Goal: Task Accomplishment & Management: Manage account settings

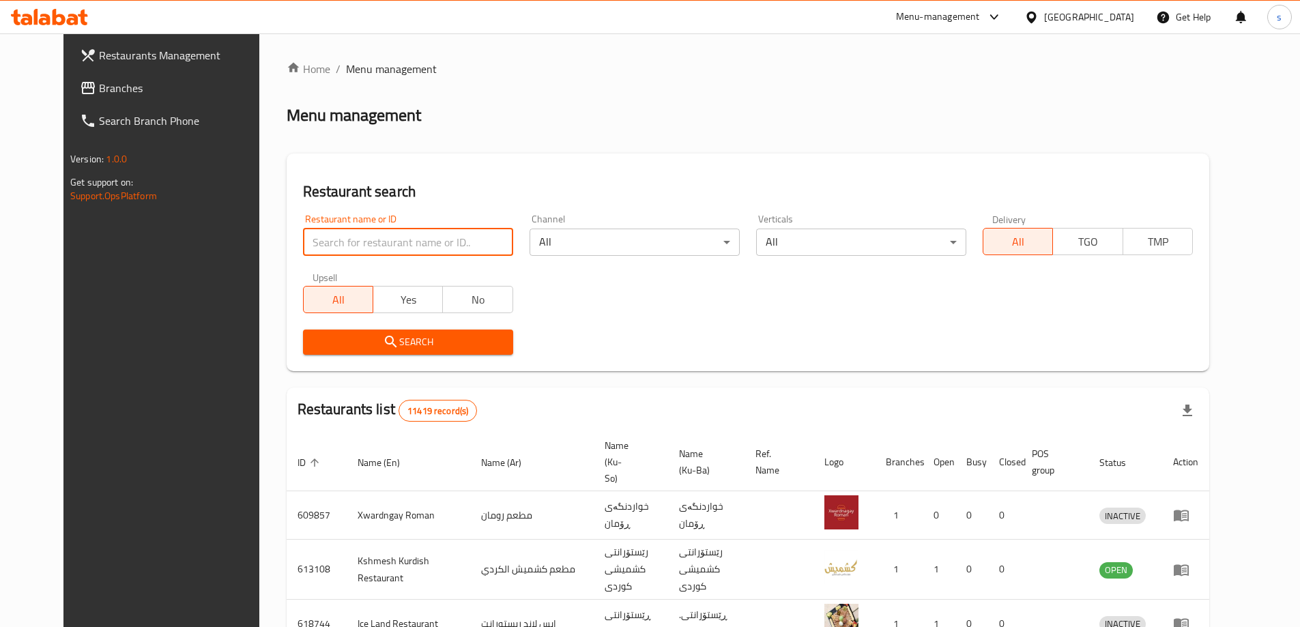
click at [303, 233] on input "search" at bounding box center [408, 242] width 210 height 27
paste input "704618"
type input "704618"
click button "Search" at bounding box center [408, 342] width 210 height 25
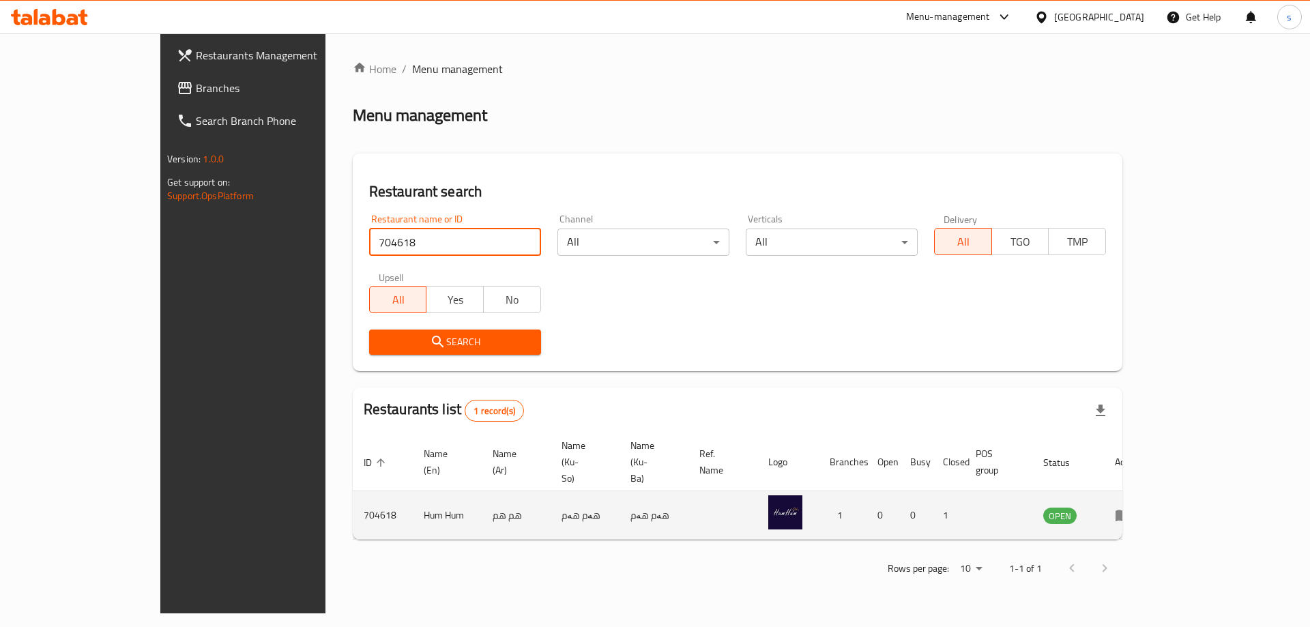
click at [1131, 507] on icon "enhanced table" at bounding box center [1123, 515] width 16 height 16
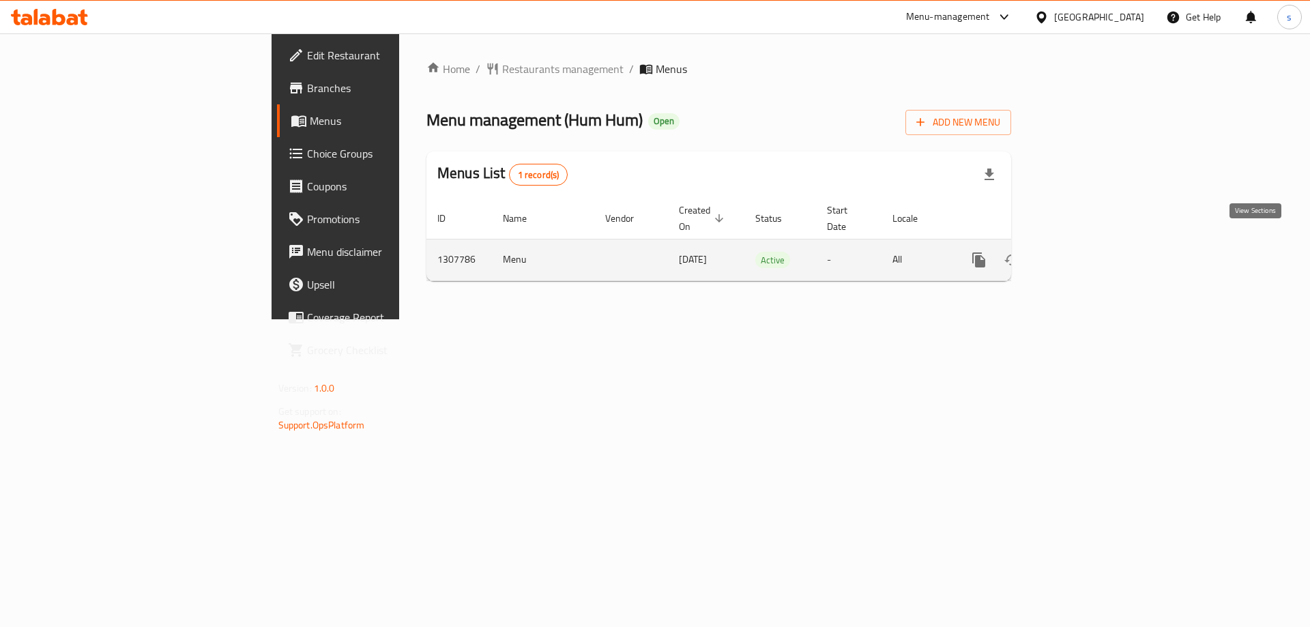
click at [1094, 245] on link "enhanced table" at bounding box center [1077, 260] width 33 height 33
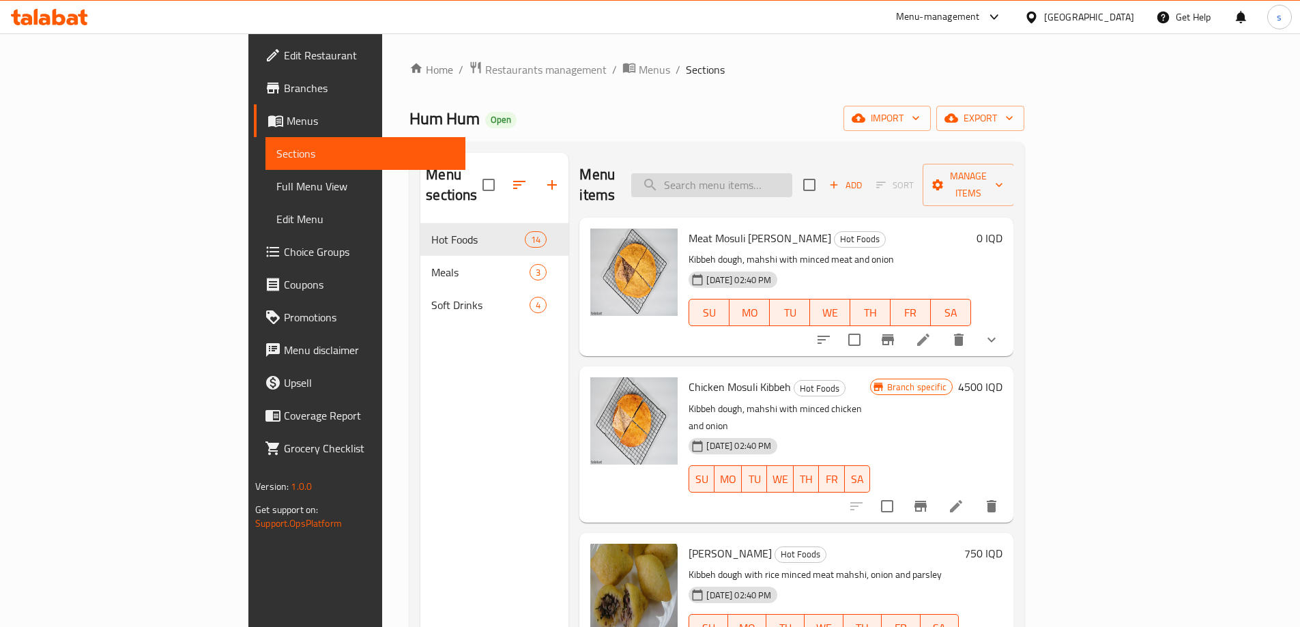
click at [772, 173] on input "search" at bounding box center [711, 185] width 161 height 24
paste input "Family Meal"
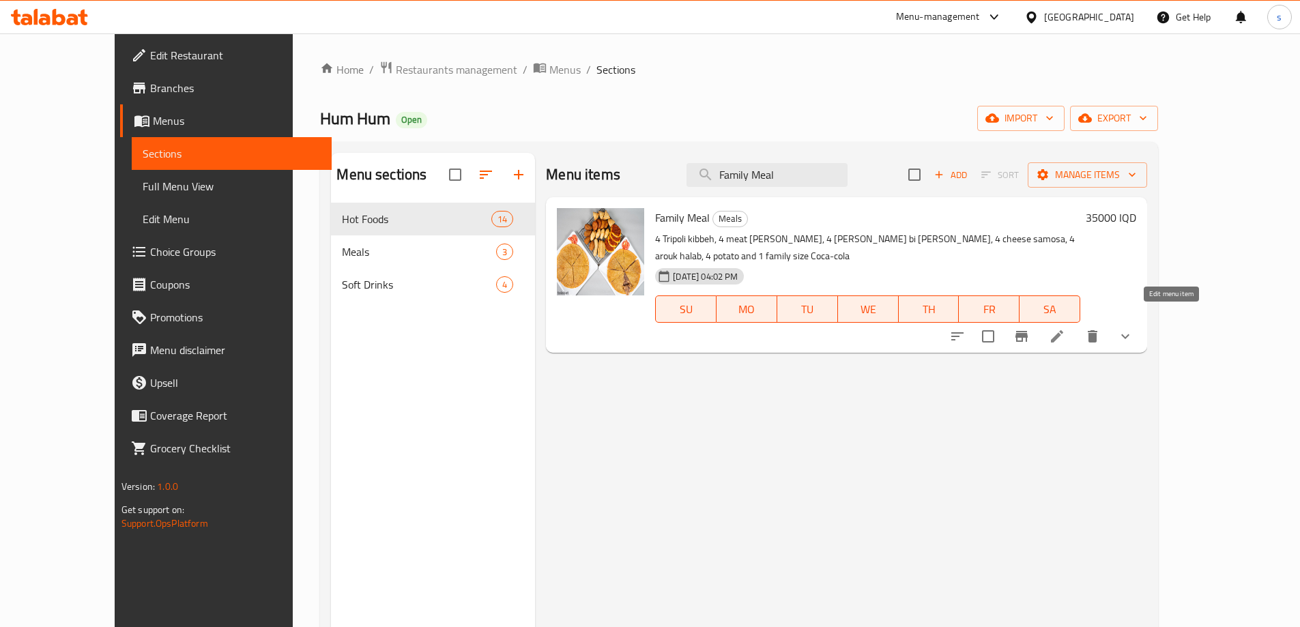
type input "Family Meal"
click at [1065, 328] on icon at bounding box center [1057, 336] width 16 height 16
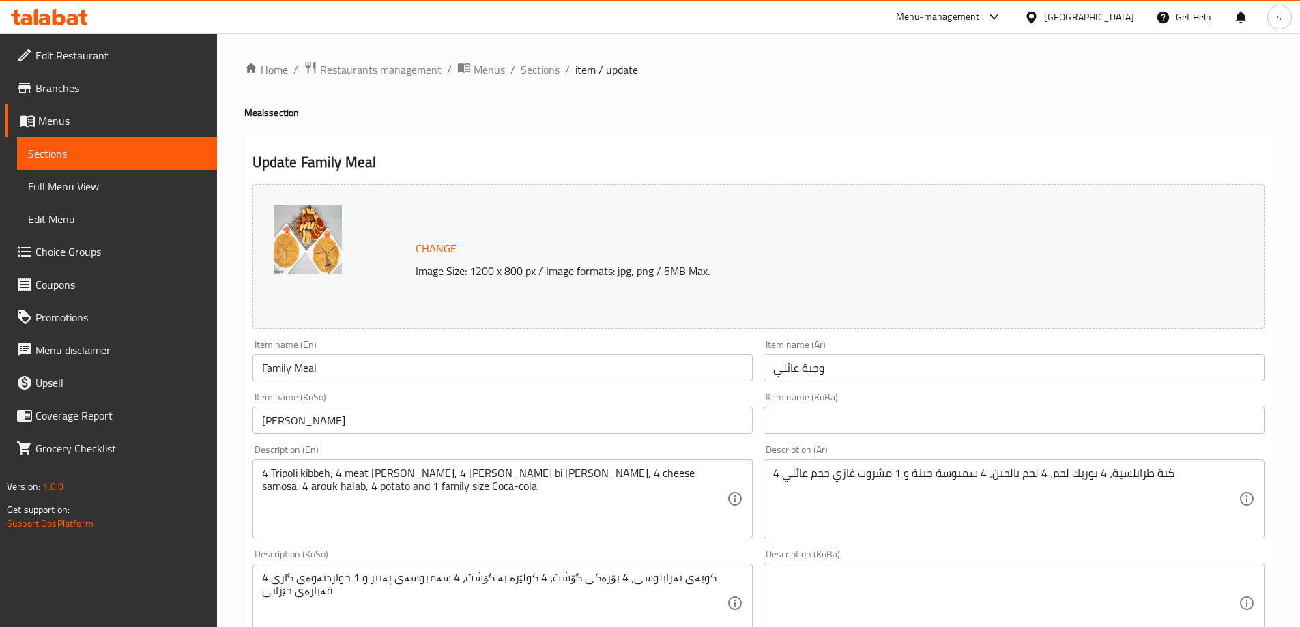
scroll to position [109, 0]
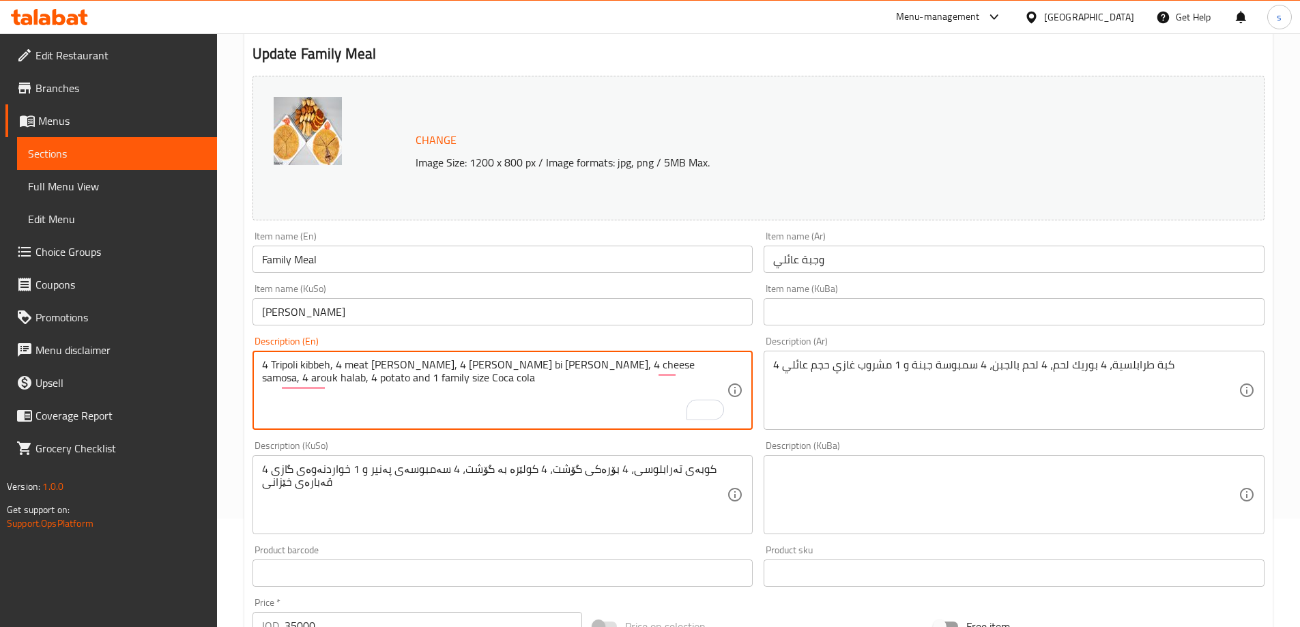
type textarea "4 Tripoli kibbeh, 4 meat borek, 4 lahm bi ajin, 4 cheese samosa, 4 arouk halab,…"
drag, startPoint x: 272, startPoint y: 367, endPoint x: 297, endPoint y: 370, distance: 24.7
drag, startPoint x: 371, startPoint y: 369, endPoint x: 394, endPoint y: 373, distance: 23.5
click at [394, 373] on textarea "4 Tripoli kibbeh, 4 meat borek, 4 lahm bi ajin, 4 cheese samosa, 4 arouk halab,…" at bounding box center [494, 390] width 465 height 65
click at [560, 390] on textarea "4 Tripoli kibbeh, 4 meat borek, 4 lahm bi ajin, 4 cheese samosa, 4 arouk halab,…" at bounding box center [494, 390] width 465 height 65
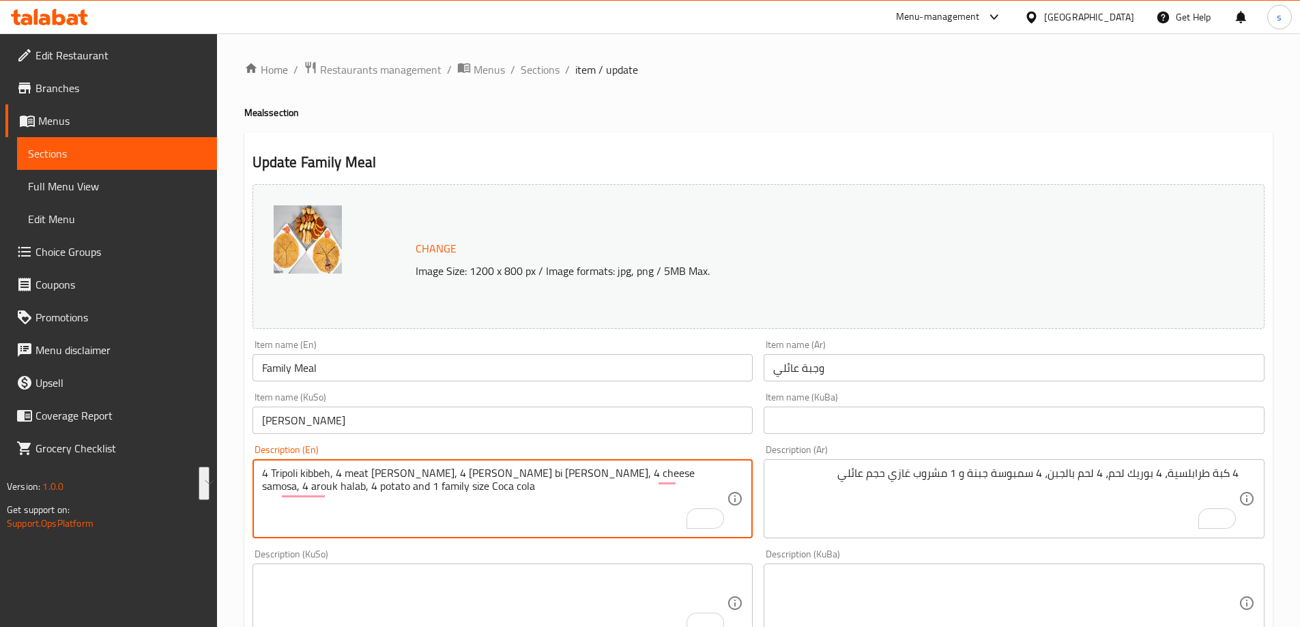
scroll to position [109, 0]
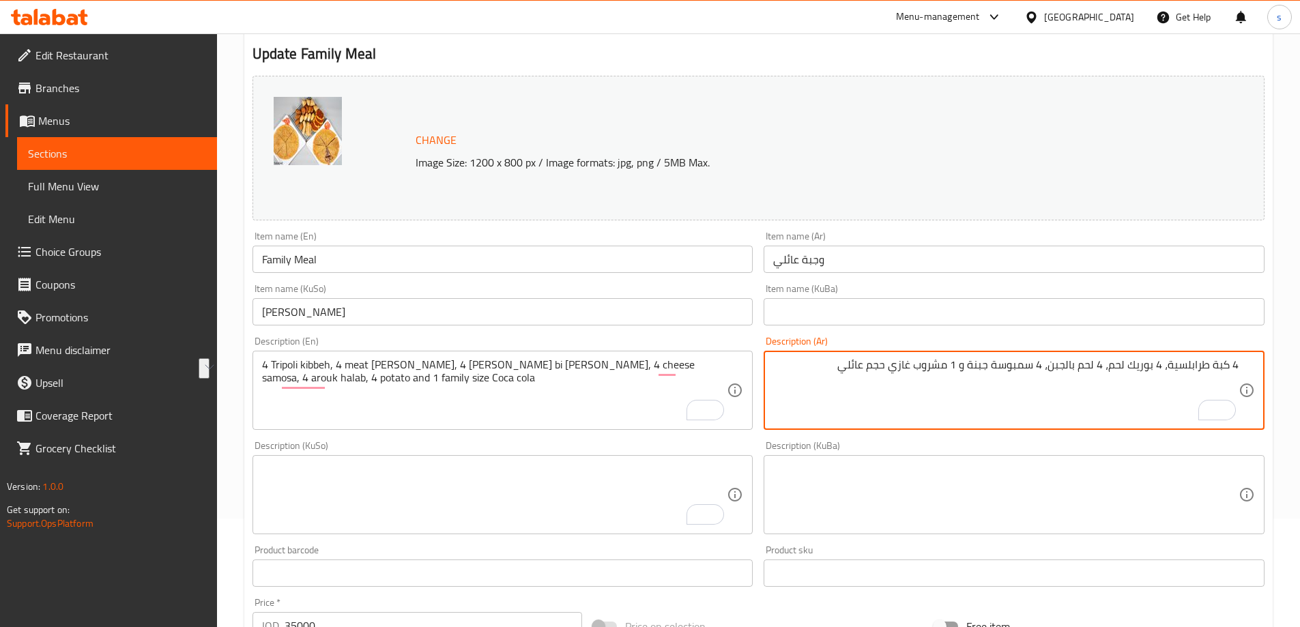
drag, startPoint x: 833, startPoint y: 366, endPoint x: 1310, endPoint y: 362, distance: 476.3
paste textarea "، 4 بوريك باللحم، 4 لحم بالعجين، 4 سمبوسة بالجبن، 4 عروك حلبي، 4 بطاطس و 1 كوكا…"
type textarea "4 كبة طرابلس، 4 بوريك باللحم، 4 لحم بالعجين، 4 سمبوسة بالجبن، 4 عروك حلبي، 4 بط…"
click at [644, 476] on textarea "To enrich screen reader interactions, please activate Accessibility in Grammarl…" at bounding box center [494, 495] width 465 height 65
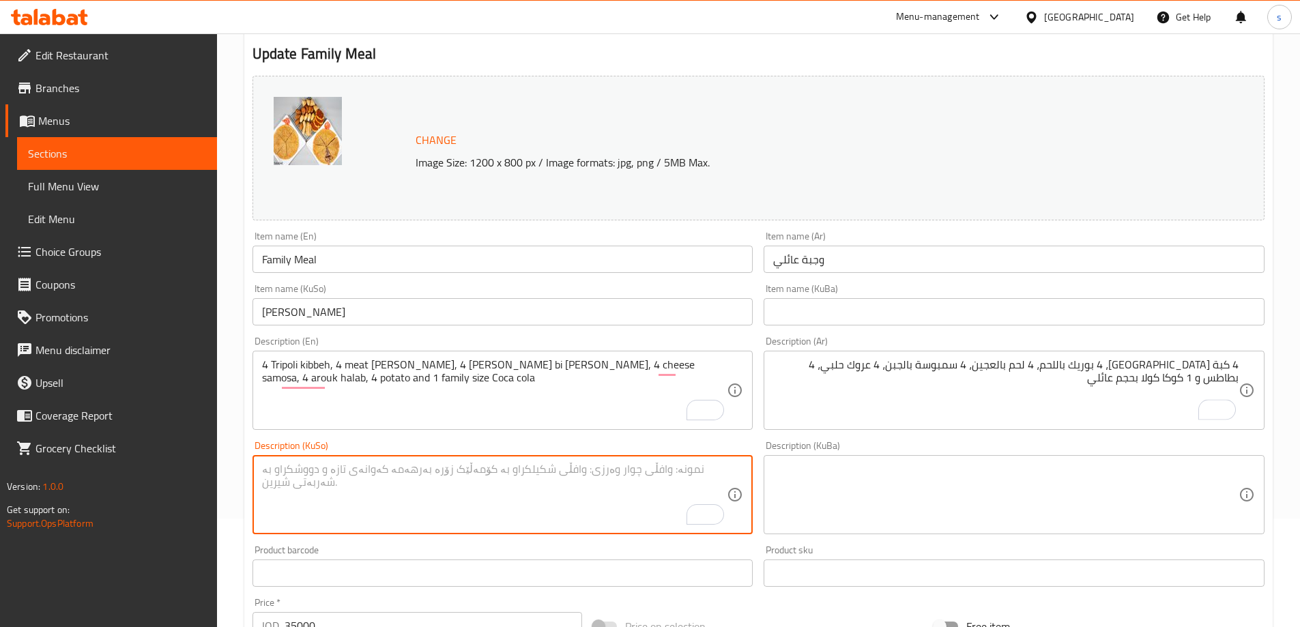
click at [687, 476] on textarea "To enrich screen reader interactions, please activate Accessibility in Grammarl…" at bounding box center [494, 495] width 465 height 65
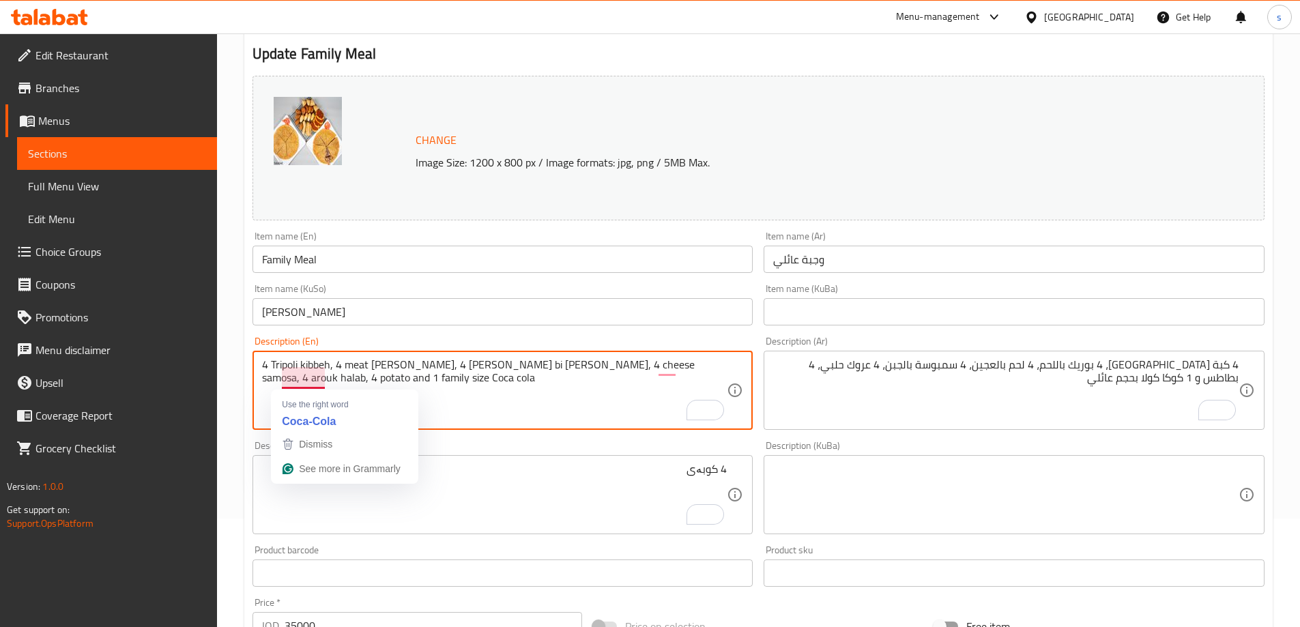
drag, startPoint x: 270, startPoint y: 364, endPoint x: 297, endPoint y: 369, distance: 27.2
click at [297, 369] on textarea "4 Tripoli kibbeh, 4 meat borek, 4 lahm bi ajin, 4 cheese samosa, 4 arouk halab,…" at bounding box center [494, 390] width 465 height 65
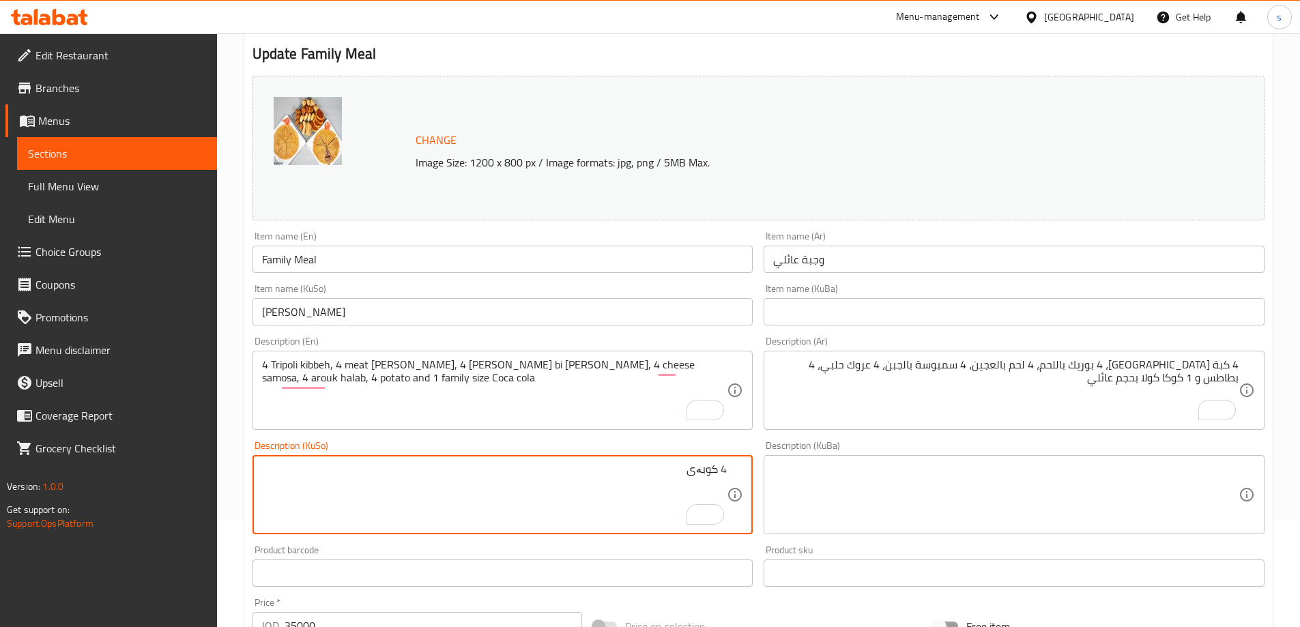
drag, startPoint x: 644, startPoint y: 474, endPoint x: 716, endPoint y: 472, distance: 72.4
click at [716, 472] on textarea "4 کوبەی" at bounding box center [494, 495] width 465 height 65
paste textarea "تەرابلوس"
type textarea "4 کوبەی تەرابلوس، 4 بۆرەکی گۆشت"
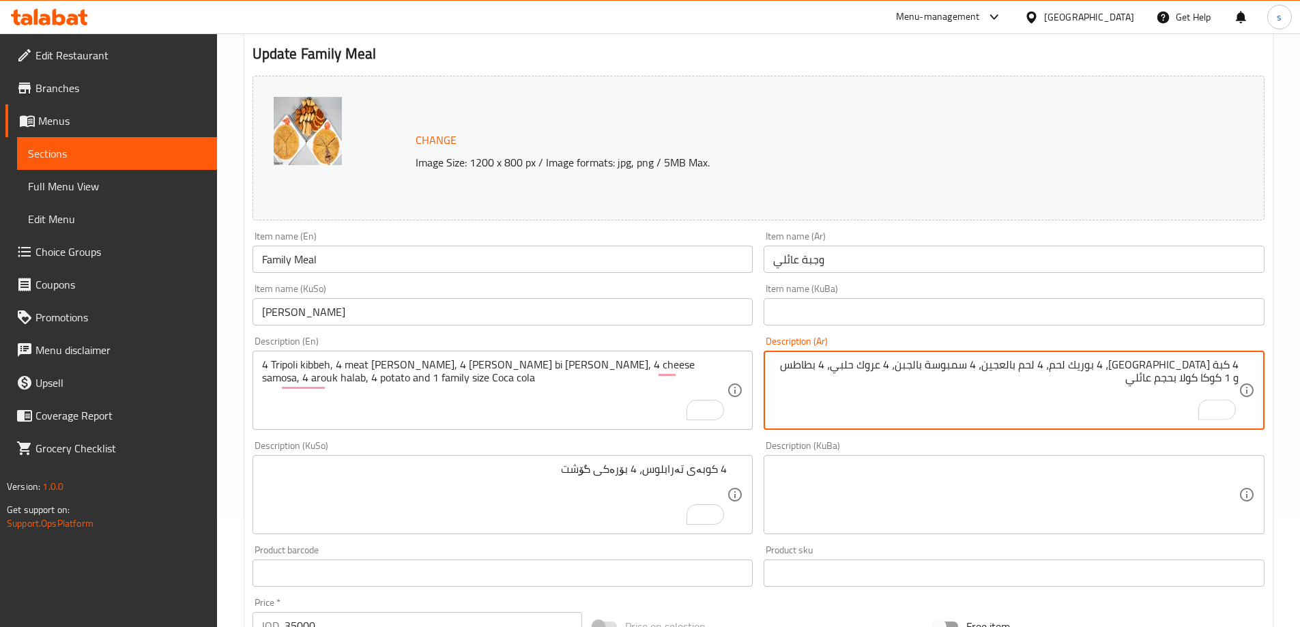
type textarea "4 كبة طرابلس، 4 بوريك لحم، 4 لحم بالعجين، 4 سمبوسة بالجبن، 4 عروك حلبي، 4 بطاطس…"
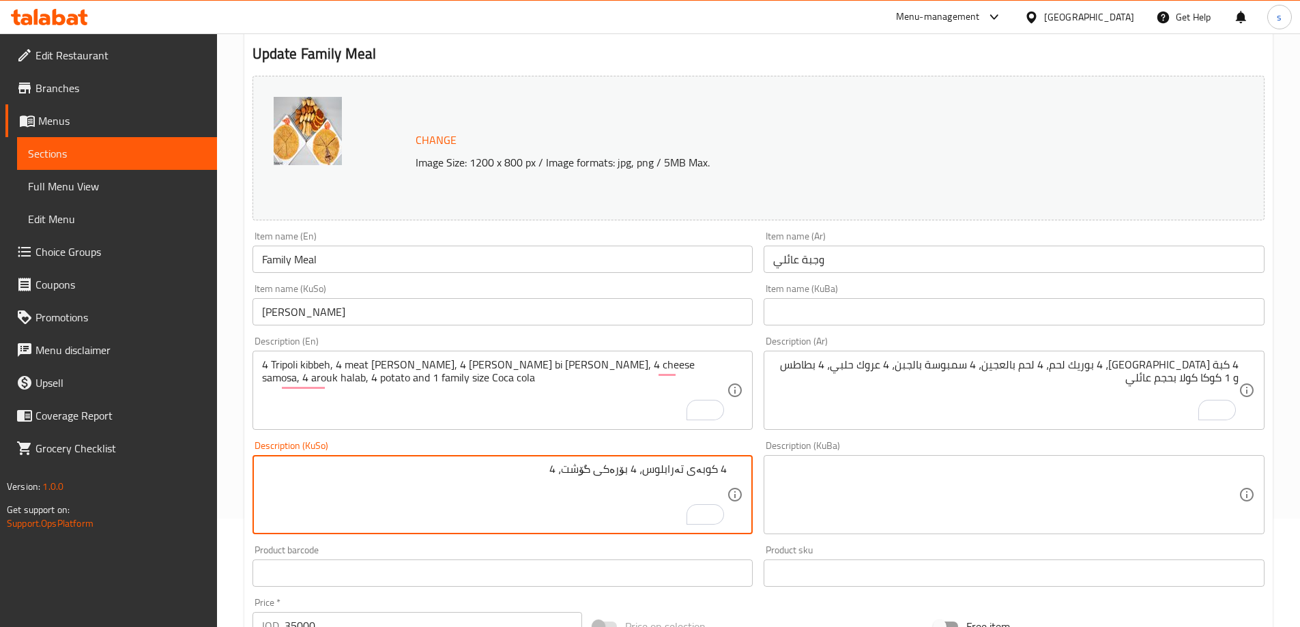
paste textarea "سەمبوسە"
type textarea "4 کوبەی تەرابلوس، 4 بۆرەکی گۆشت، 4 سەمبوسە بە پەنیر"
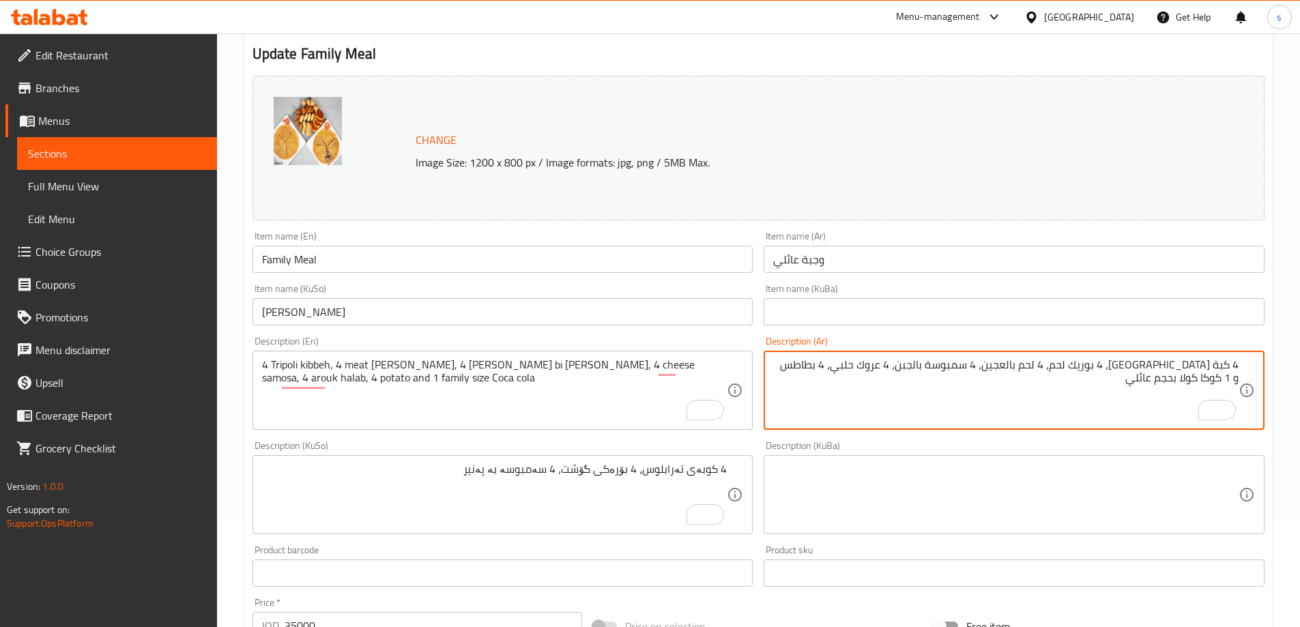
drag, startPoint x: 984, startPoint y: 367, endPoint x: 992, endPoint y: 367, distance: 7.5
click at [992, 367] on textarea "4 كبة طرابلس، 4 بوريك لحم، 4 لحم بالعجين، 4 سمبوسة بالجبن، 4 عروك حلبي، 4 بطاطس…" at bounding box center [1005, 390] width 465 height 65
click at [1101, 362] on textarea "4 كبة طرابلس، 4 بوريك لحم، 4 لحم بالعجين، 4 سمبوسة بالجبن، 4 عروك حلبي، 4 بطاطس…" at bounding box center [1005, 390] width 465 height 65
paste textarea "بال"
type textarea "4 كبة [GEOGRAPHIC_DATA]، 4 بوريك لحم، 4 باللحم بالعجين، 4 سمبوسة بالجبن، 4 عروك…"
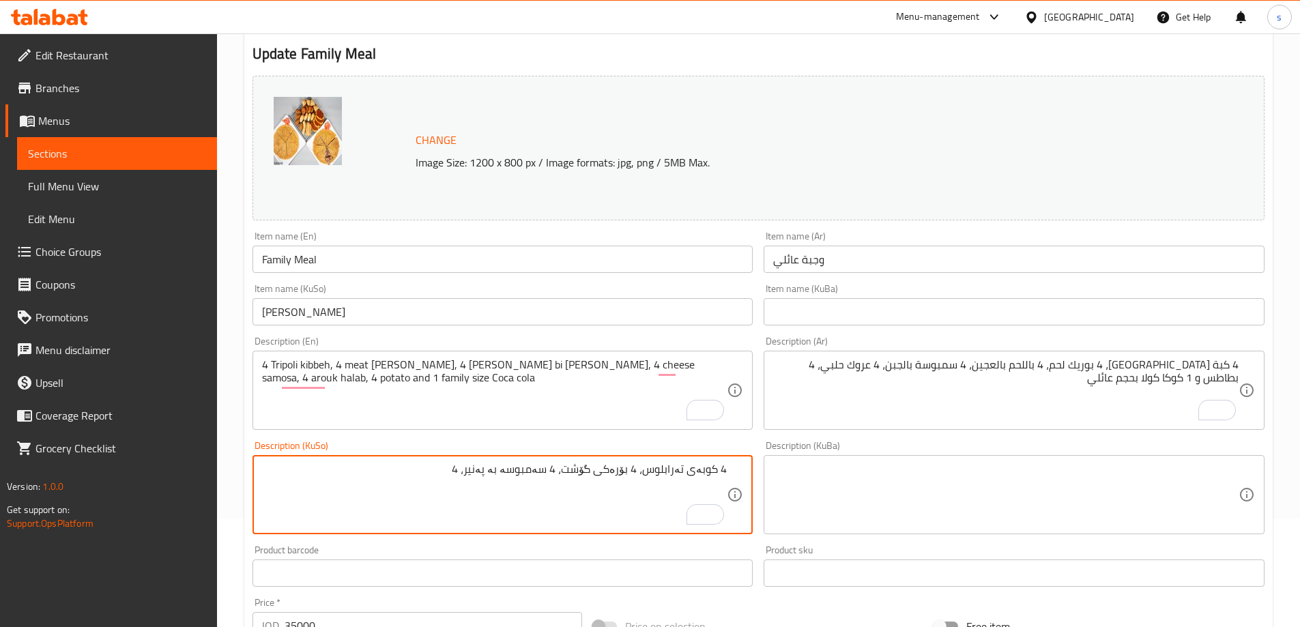
paste textarea "عەروک"
paste textarea "حەلەبی"
paste textarea "کۆکاکۆلا"
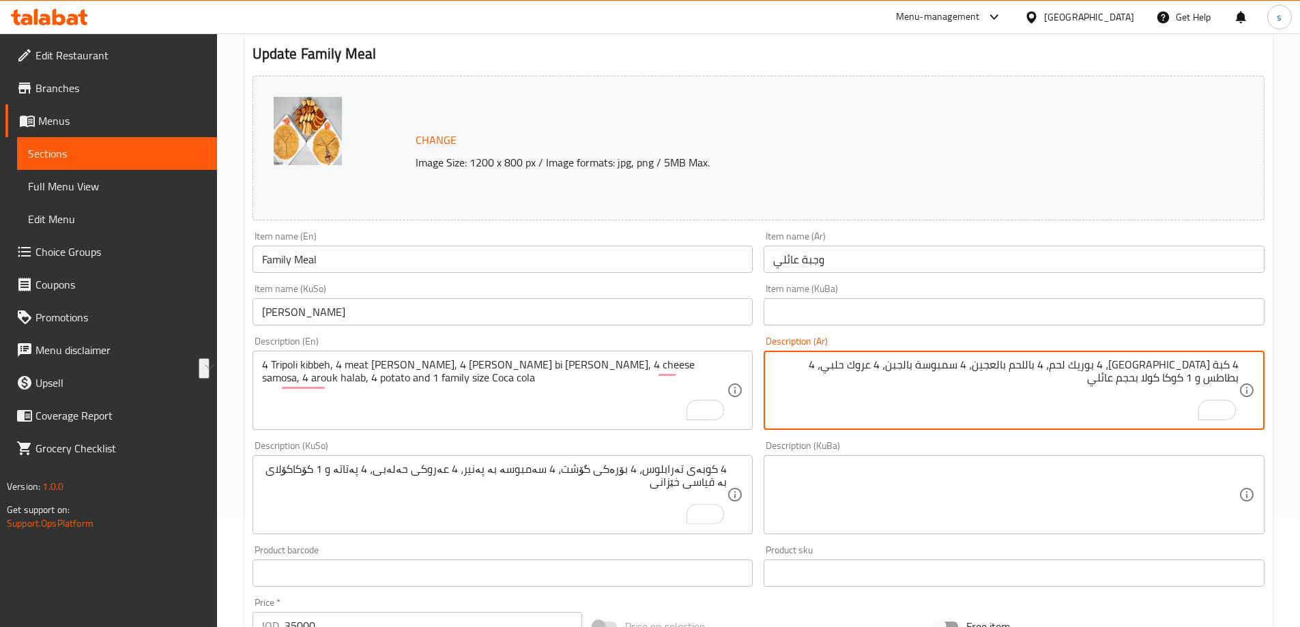
drag, startPoint x: 1184, startPoint y: 381, endPoint x: 1234, endPoint y: 388, distance: 50.3
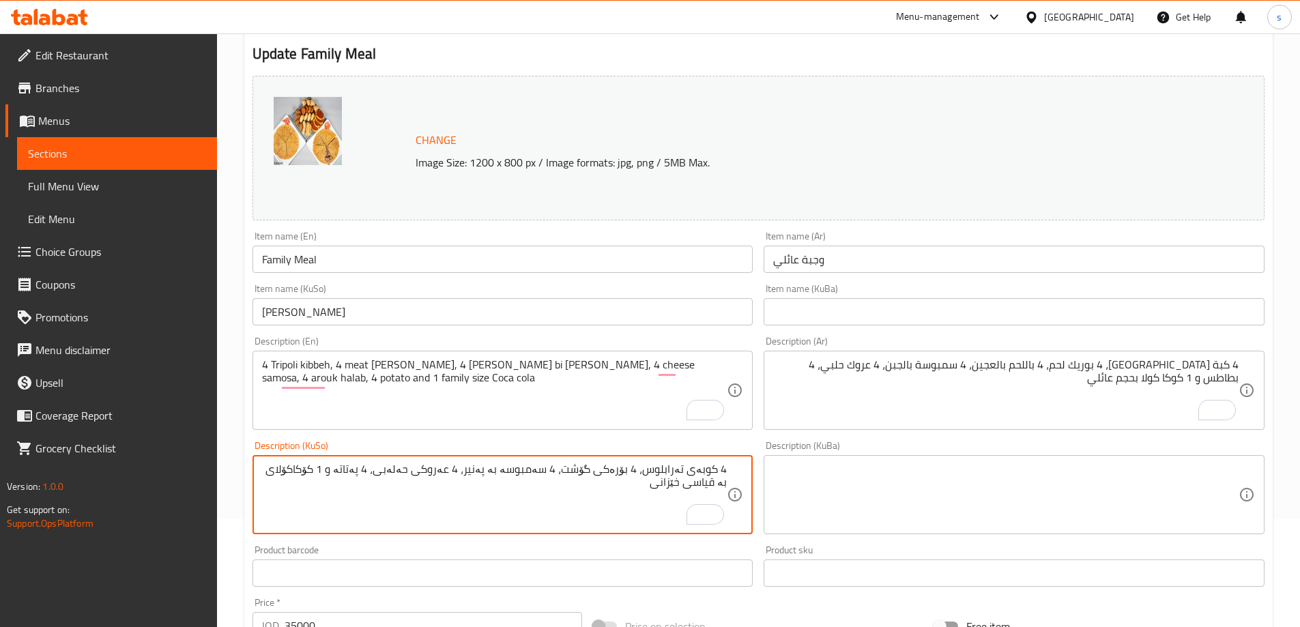
drag, startPoint x: 696, startPoint y: 487, endPoint x: 726, endPoint y: 482, distance: 30.4
paste textarea "بارە"
type textarea "4 کوبەی تەرابلوس، 4 بۆرەکی گۆشت، 4 سەمبوسە بە پەنیر، 4 عەروکی حەلەبی، 4 پەتاتە …"
drag, startPoint x: 653, startPoint y: 497, endPoint x: 690, endPoint y: 494, distance: 37.0
click at [690, 494] on textarea "4 کوبەی تەرابلوس، 4 بۆرەکی گۆشت، 4 سەمبوسە بە پەنیر، 4 عەروکی حەلەبی، 4 پەتاتە …" at bounding box center [494, 495] width 465 height 65
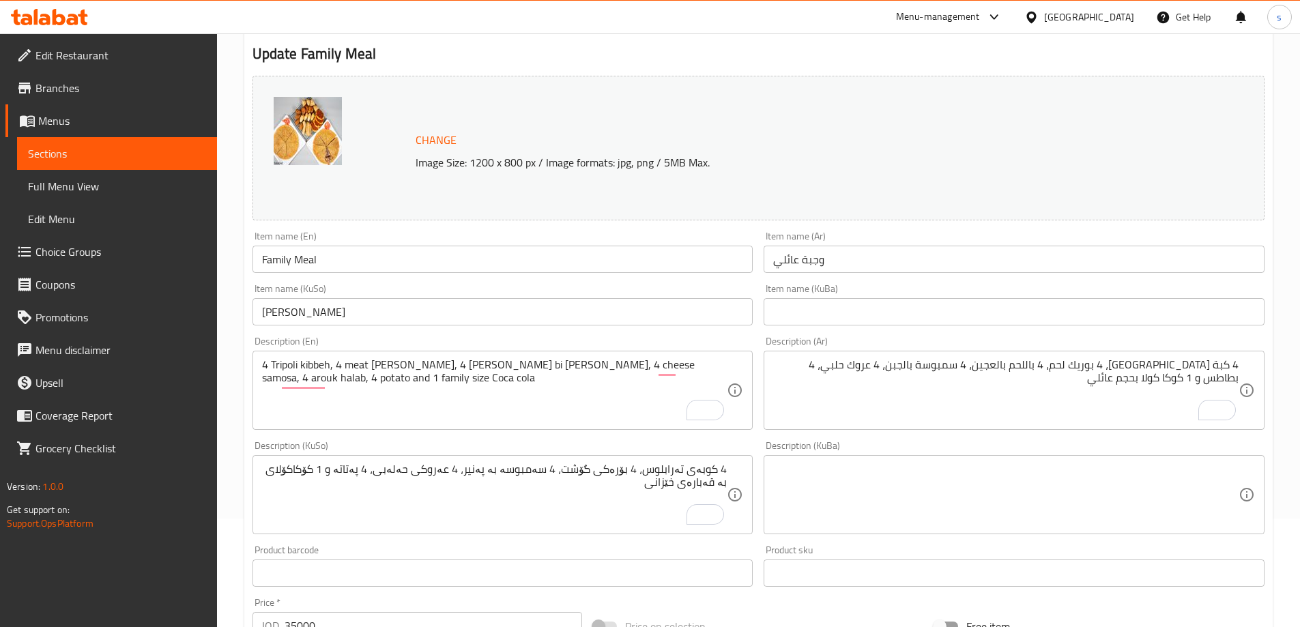
click at [808, 554] on div "Product sku Product sku" at bounding box center [1014, 566] width 501 height 42
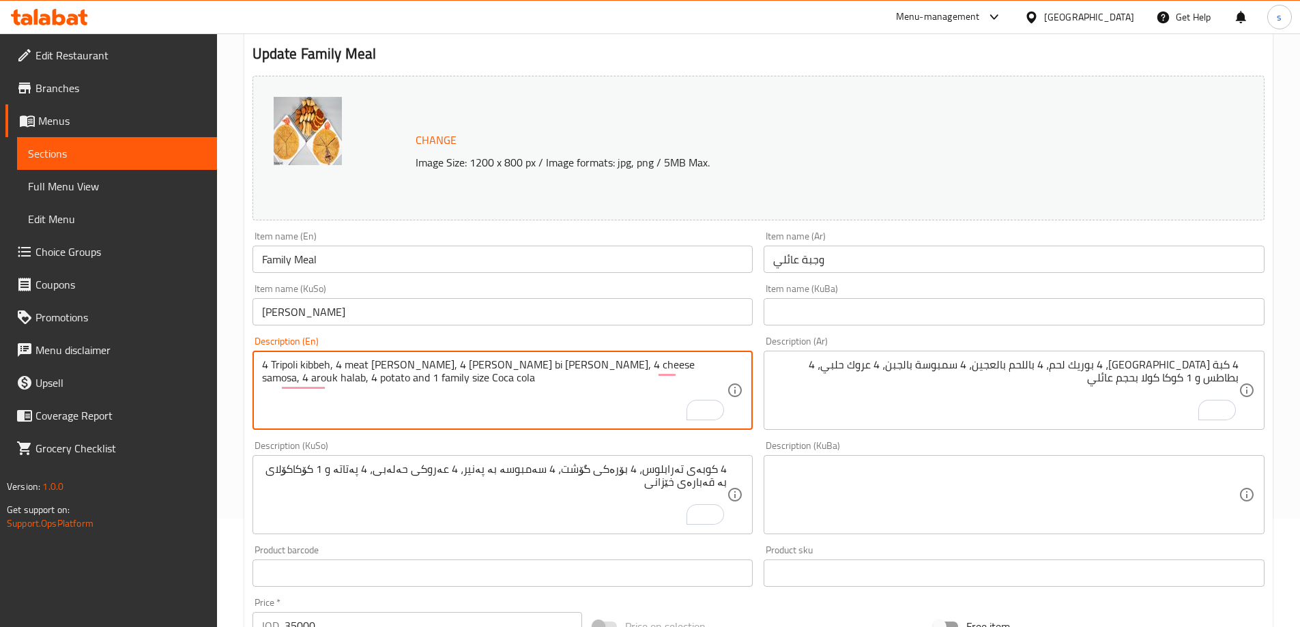
drag, startPoint x: 270, startPoint y: 360, endPoint x: 297, endPoint y: 366, distance: 27.2
click at [297, 366] on textarea "4 Tripoli kibbeh, 4 meat borek, 4 lahm bi ajin, 4 cheese samosa, 4 arouk halab,…" at bounding box center [494, 390] width 465 height 65
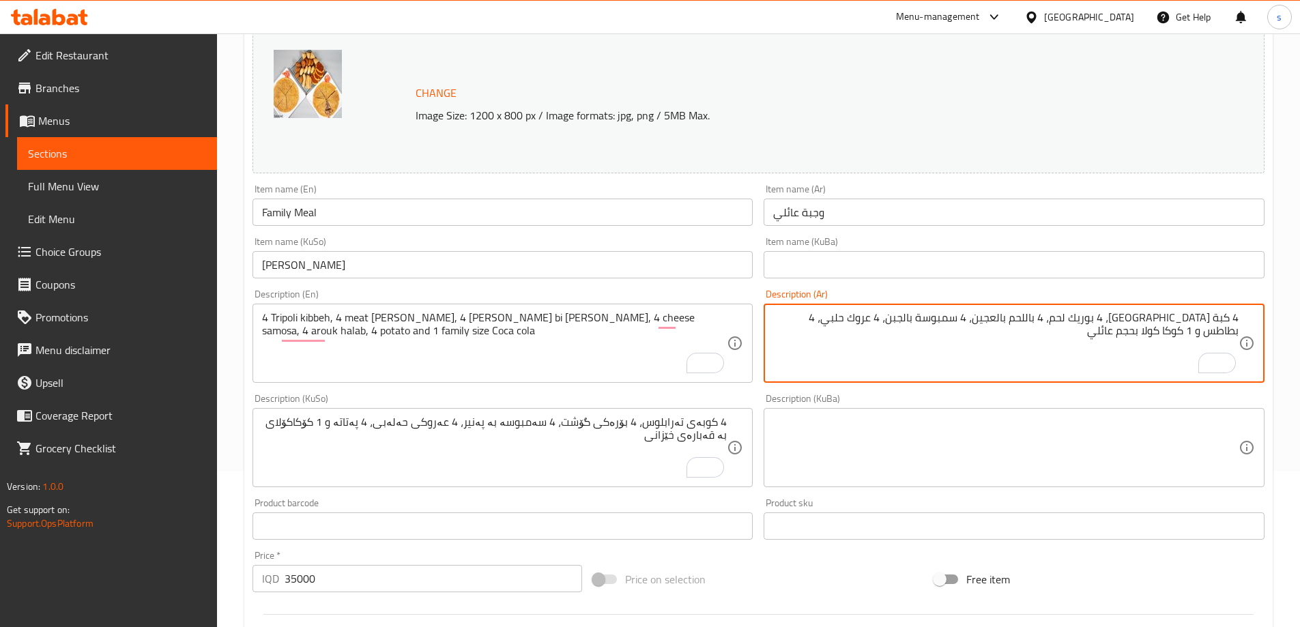
paste textarea "بال"
type textarea "4 كبة [GEOGRAPHIC_DATA]، 4 بوريك لحم، 4 باللحم بالعجين، 4 سمبوسة بالجبن، 4 عروك…"
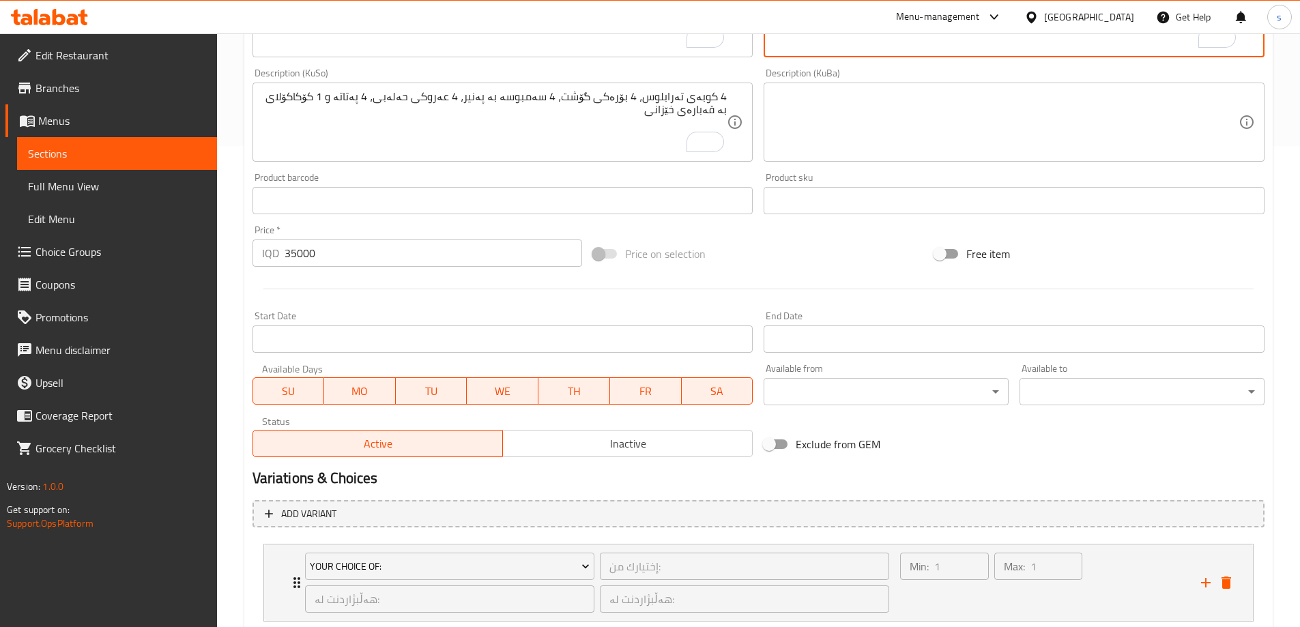
scroll to position [569, 0]
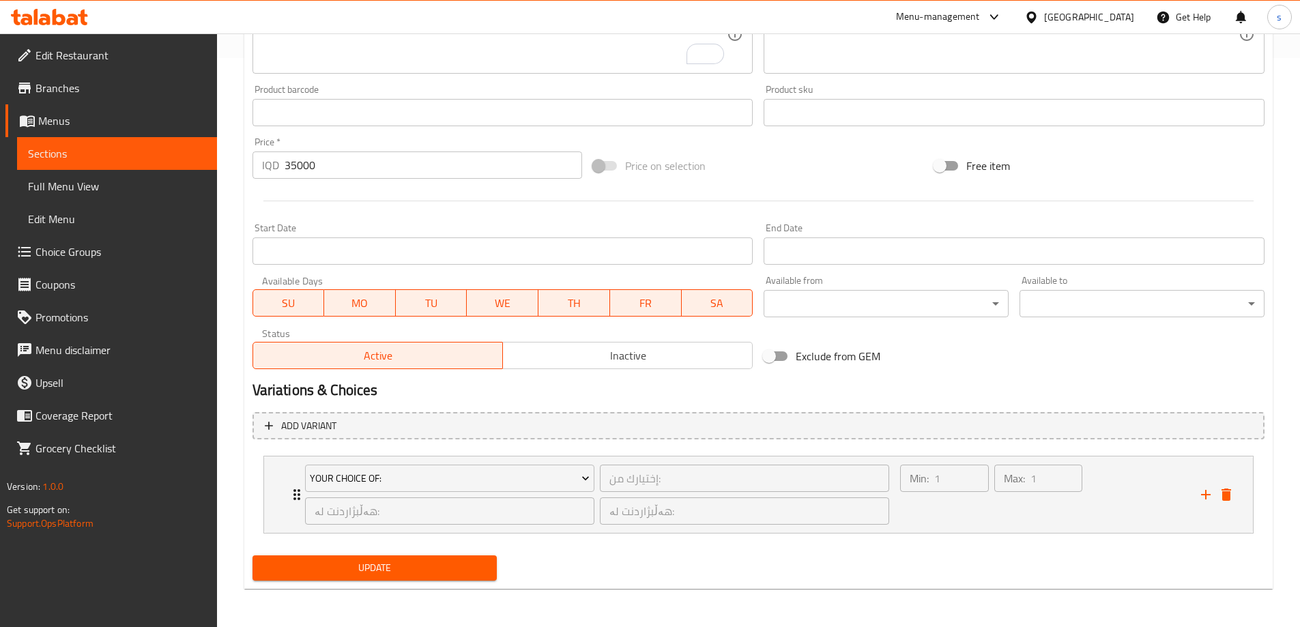
click at [353, 561] on span "Update" at bounding box center [374, 568] width 223 height 17
click at [964, 510] on div "Min: 1 ​" at bounding box center [943, 495] width 93 height 66
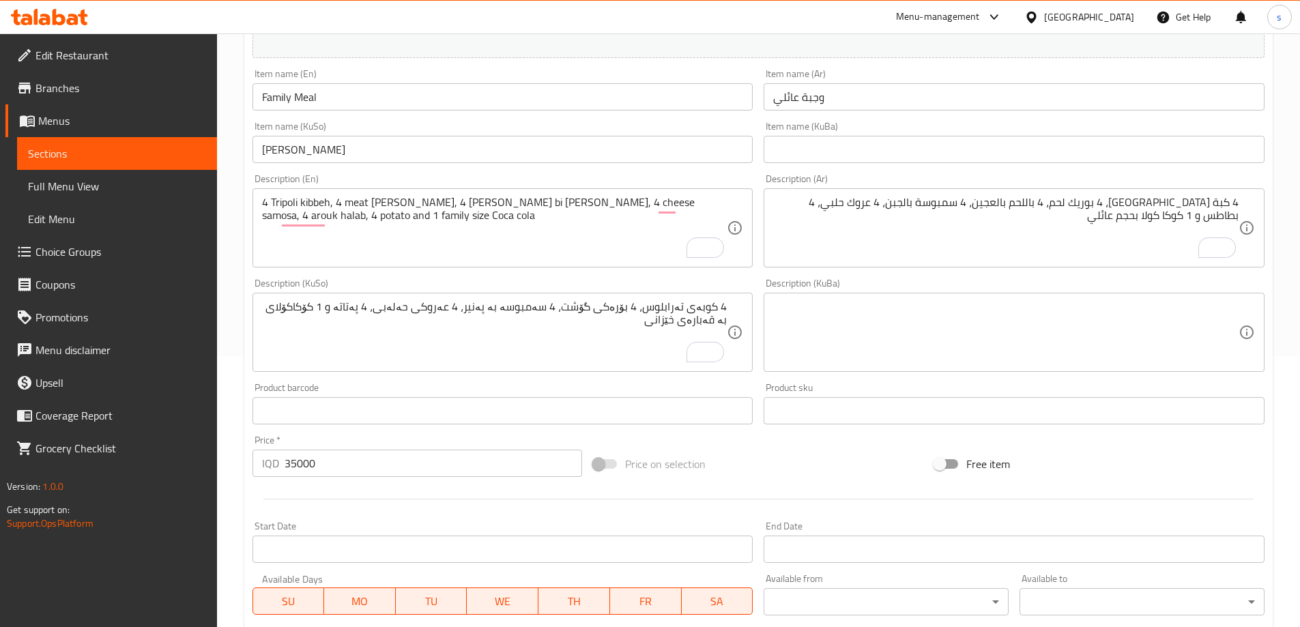
scroll to position [736, 0]
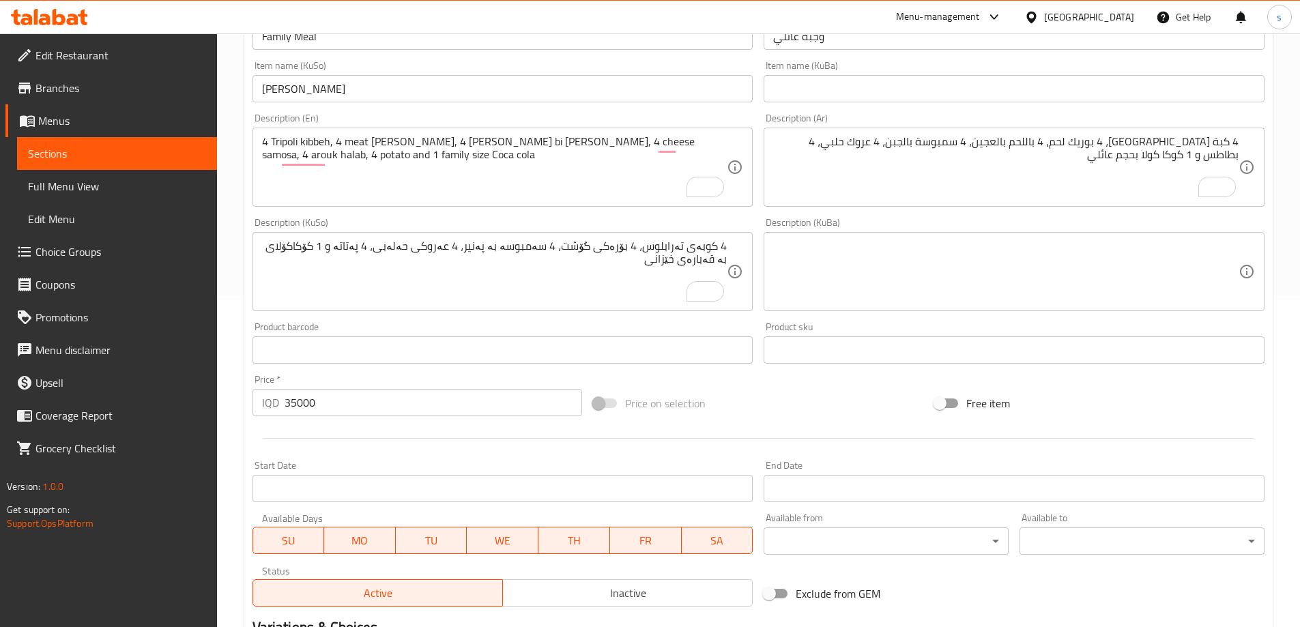
scroll to position [323, 0]
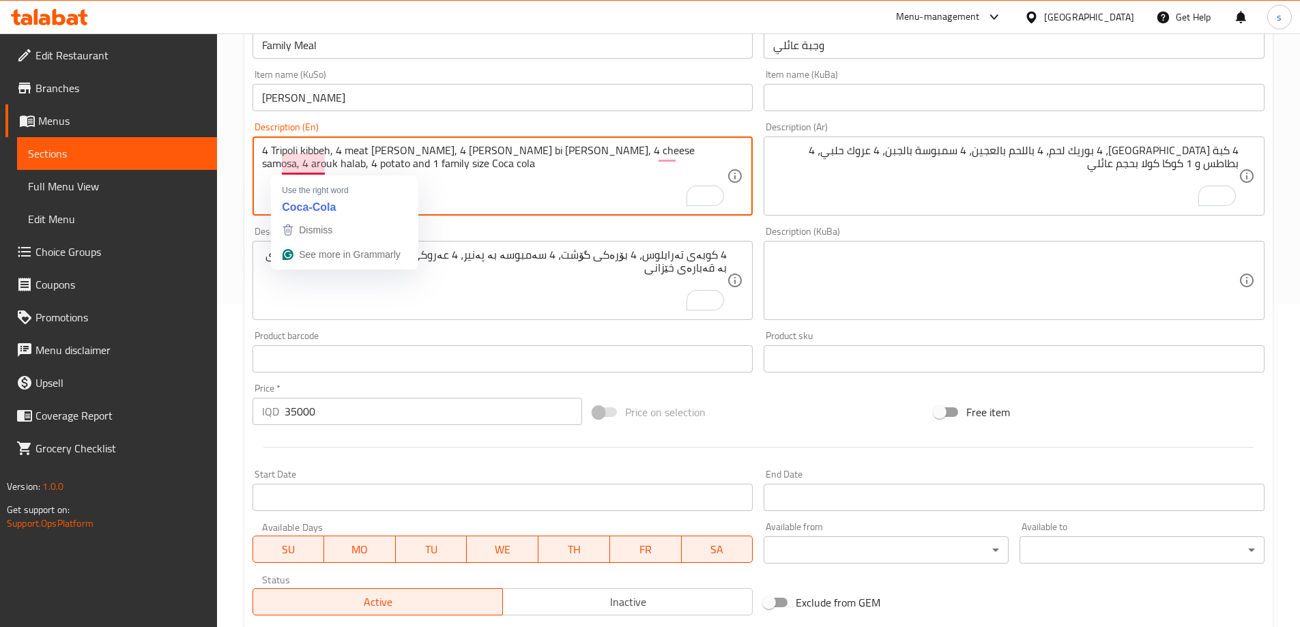
drag, startPoint x: 341, startPoint y: 167, endPoint x: 259, endPoint y: 173, distance: 81.4
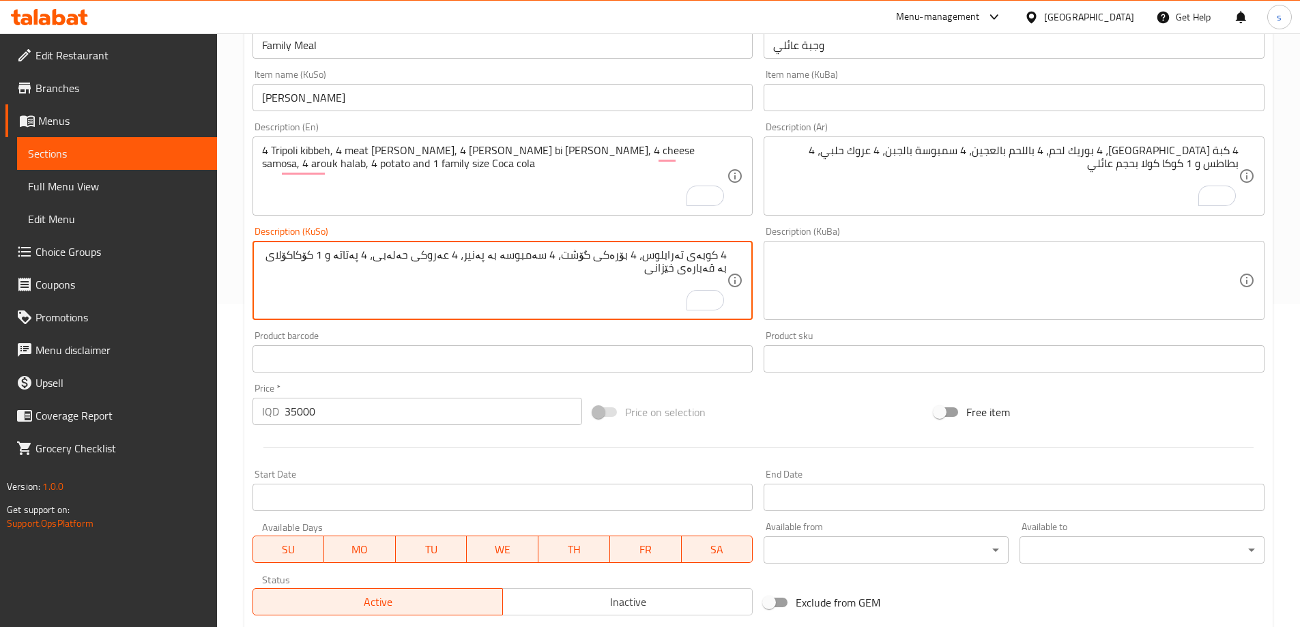
drag, startPoint x: 637, startPoint y: 275, endPoint x: 752, endPoint y: 252, distance: 116.8
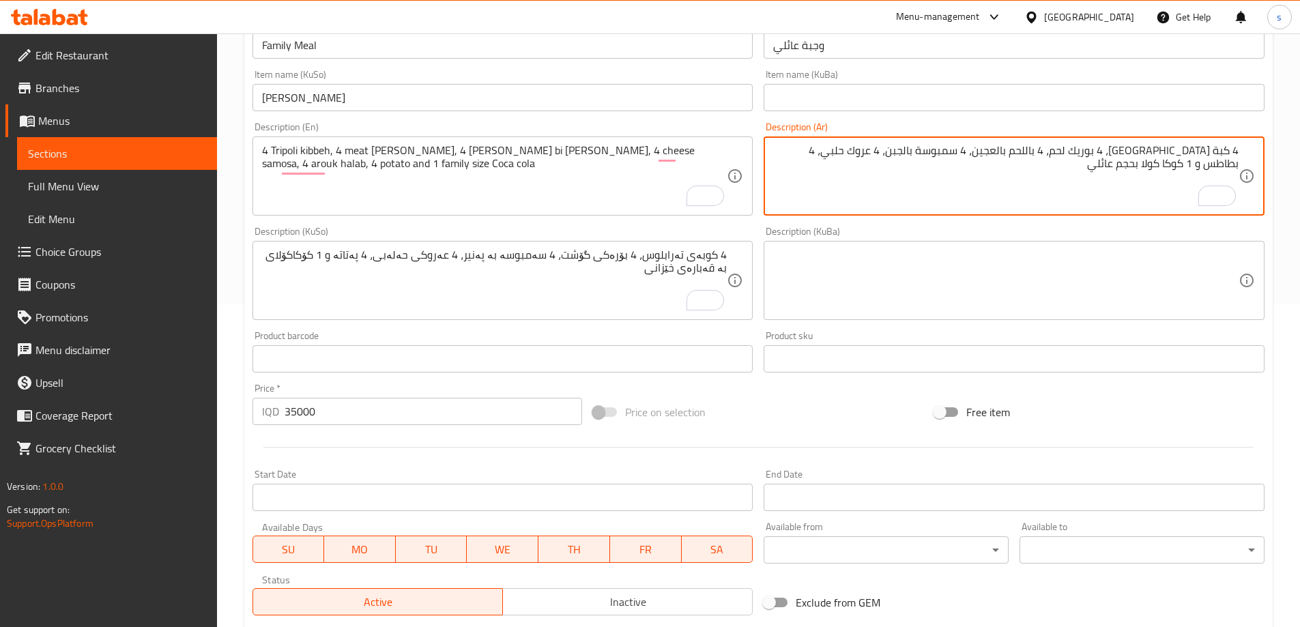
click at [1023, 198] on textarea "4 كبة [GEOGRAPHIC_DATA]، 4 بوريك لحم، 4 باللحم بالعجين، 4 سمبوسة بالجبن، 4 عروك…" at bounding box center [1005, 176] width 465 height 65
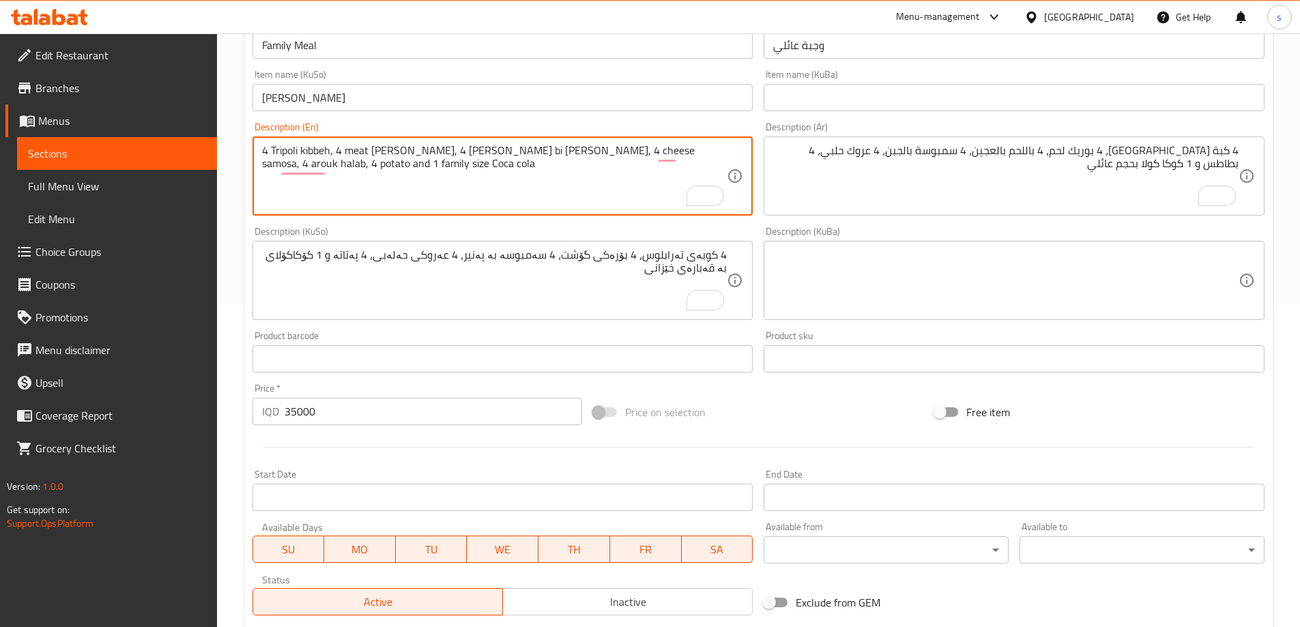
click at [580, 166] on textarea "4 Tripoli kibbeh, 4 meat borek, 4 lahm bi ajin, 4 cheese samosa, 4 arouk halab,…" at bounding box center [494, 176] width 465 height 65
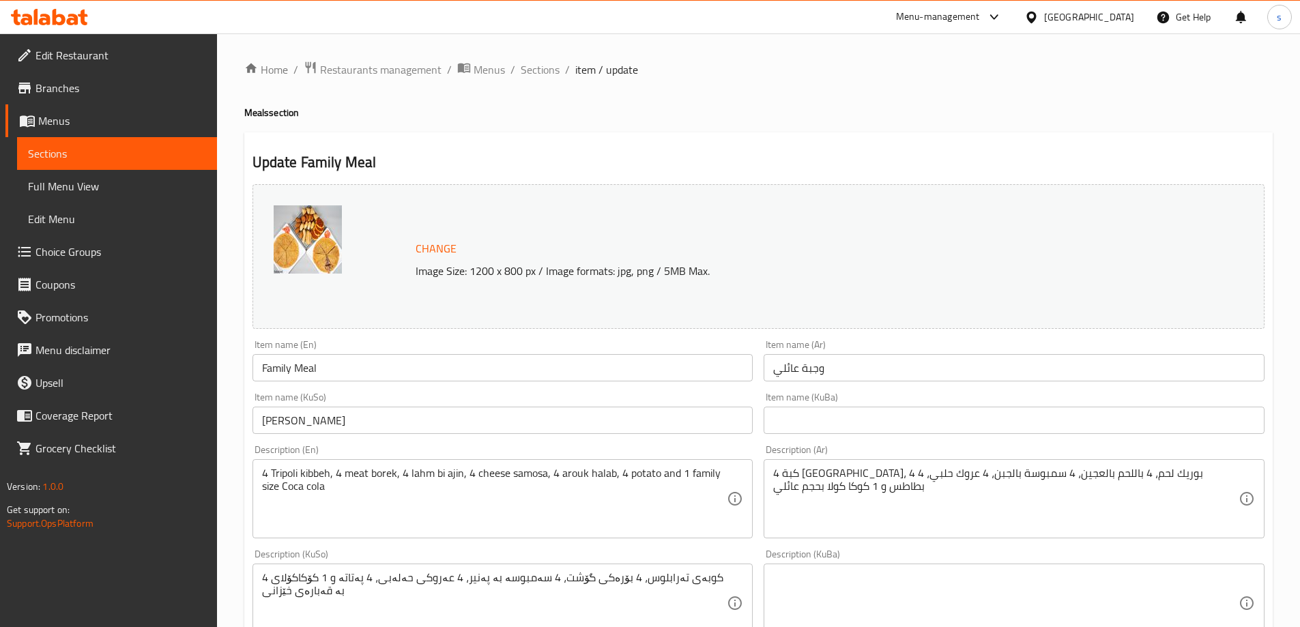
click at [78, 127] on span "Menus" at bounding box center [122, 121] width 168 height 16
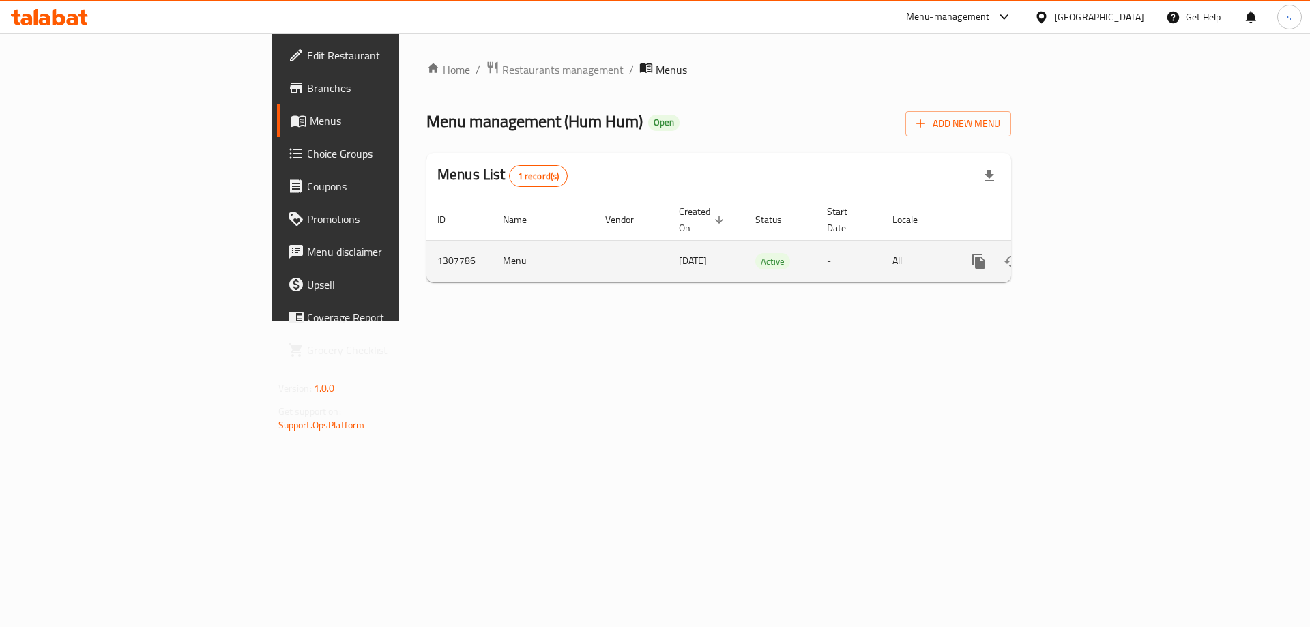
click at [1086, 253] on icon "enhanced table" at bounding box center [1077, 261] width 16 height 16
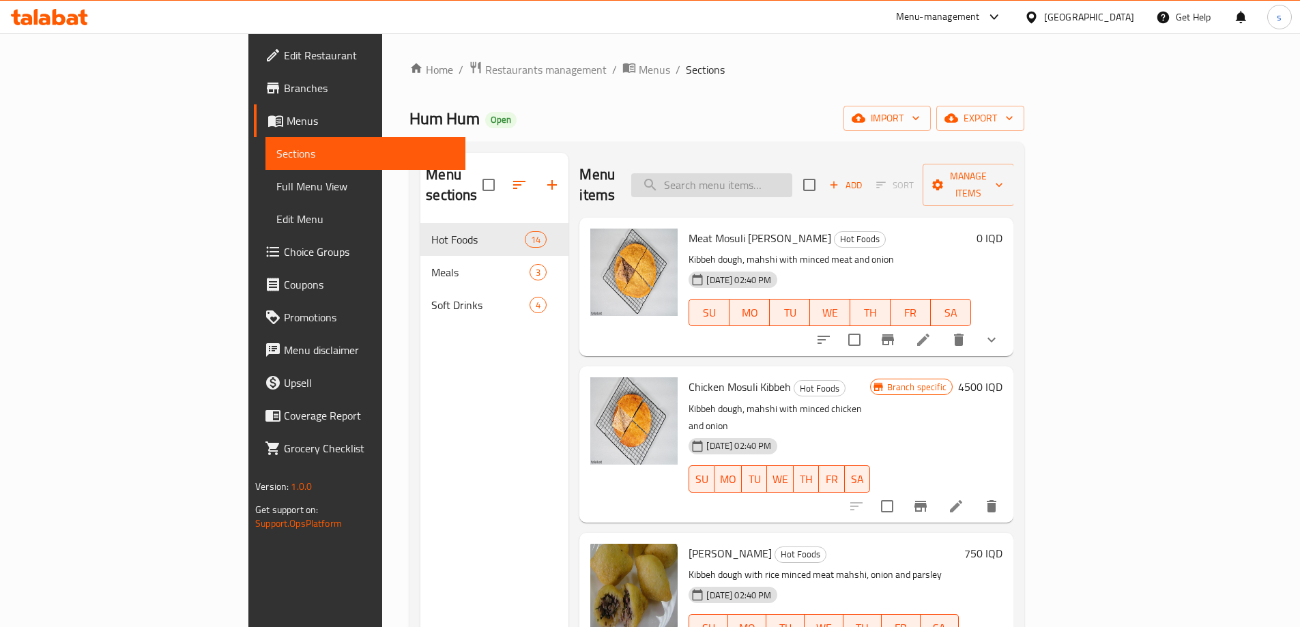
click at [768, 179] on input "search" at bounding box center [711, 185] width 161 height 24
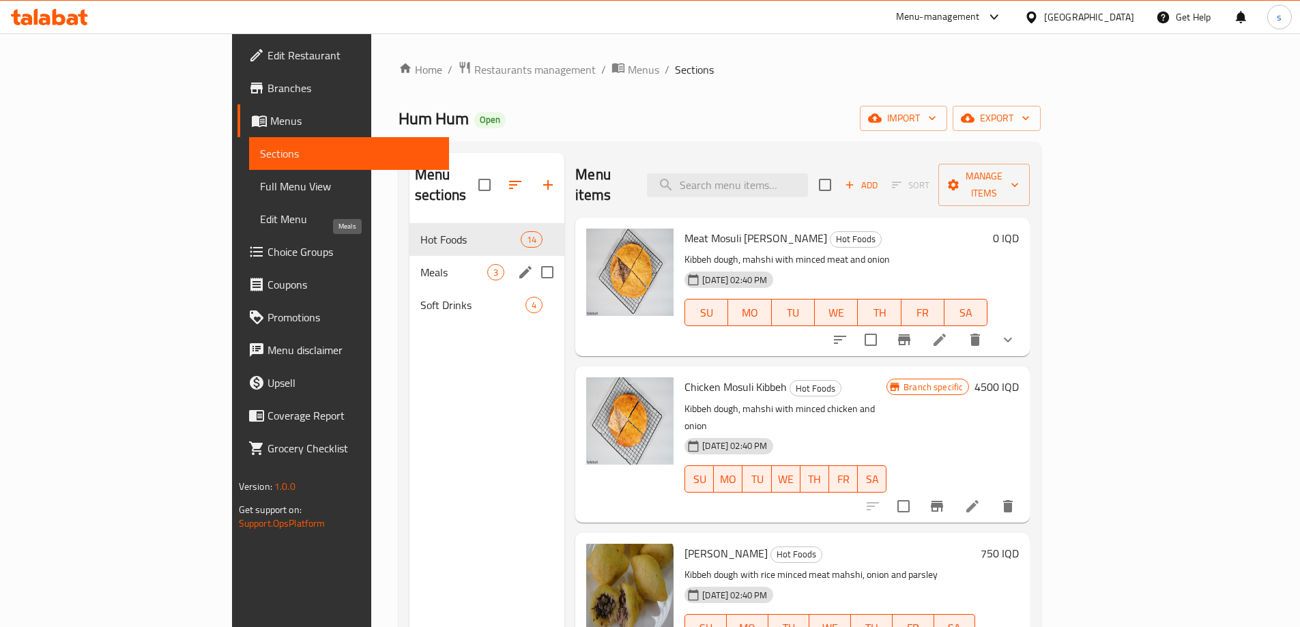
click at [420, 264] on span "Meals" at bounding box center [453, 272] width 67 height 16
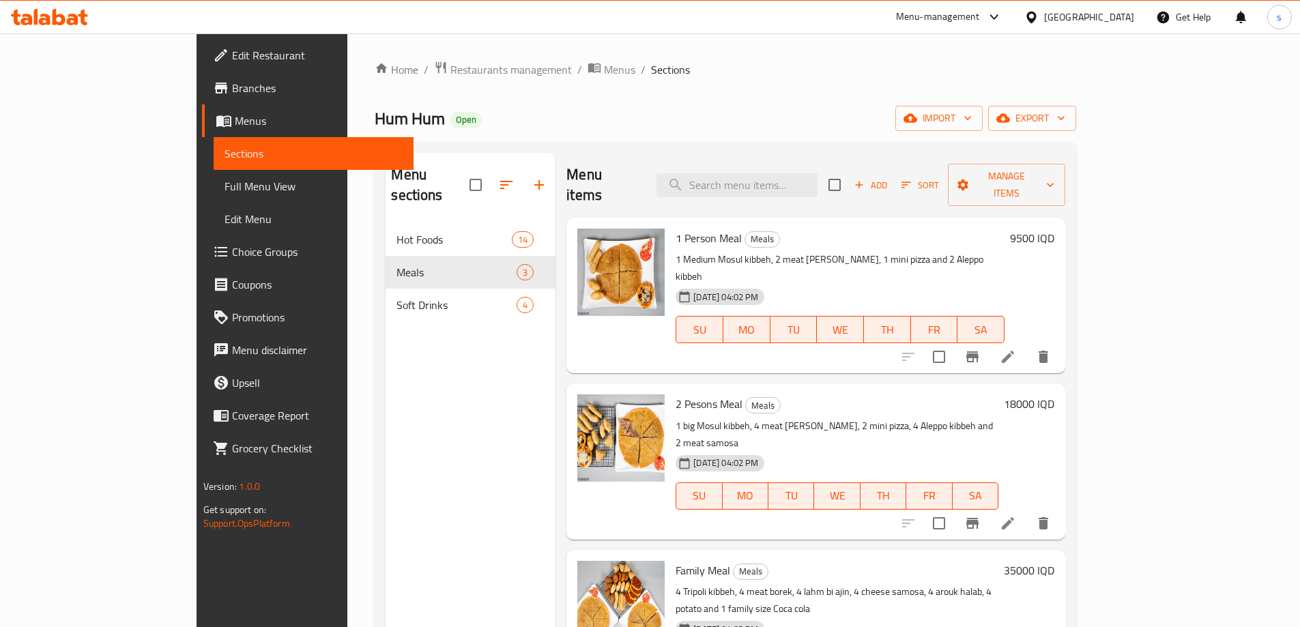
scroll to position [191, 0]
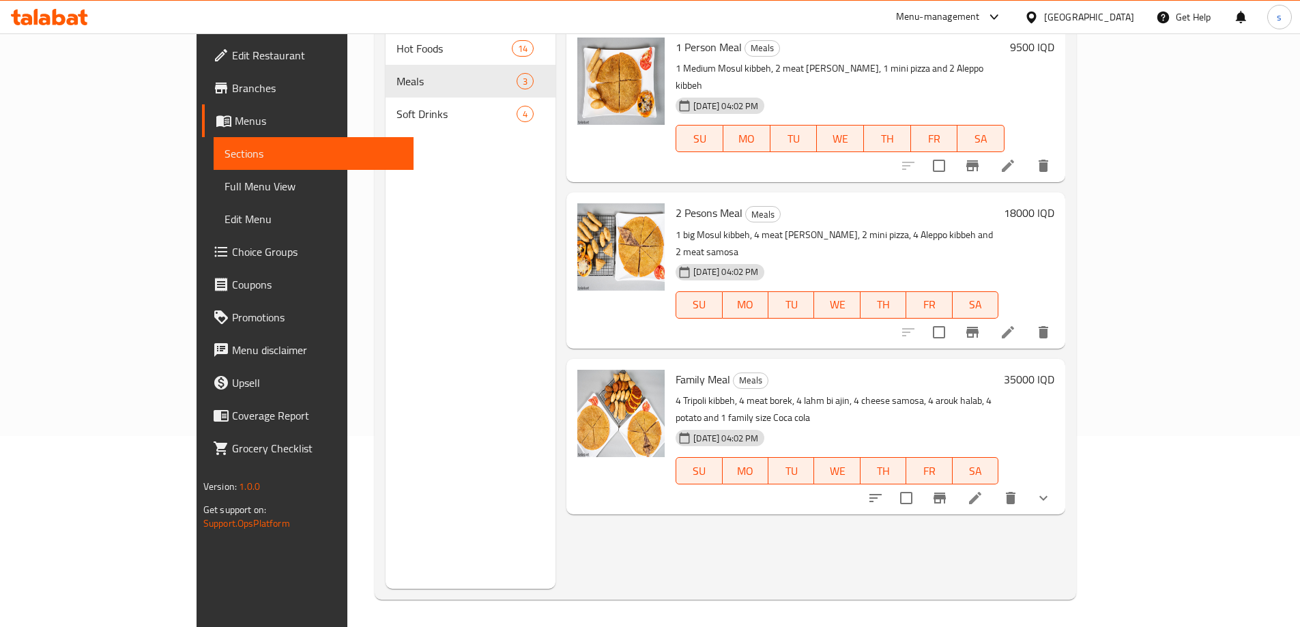
click at [981, 492] on icon at bounding box center [975, 498] width 12 height 12
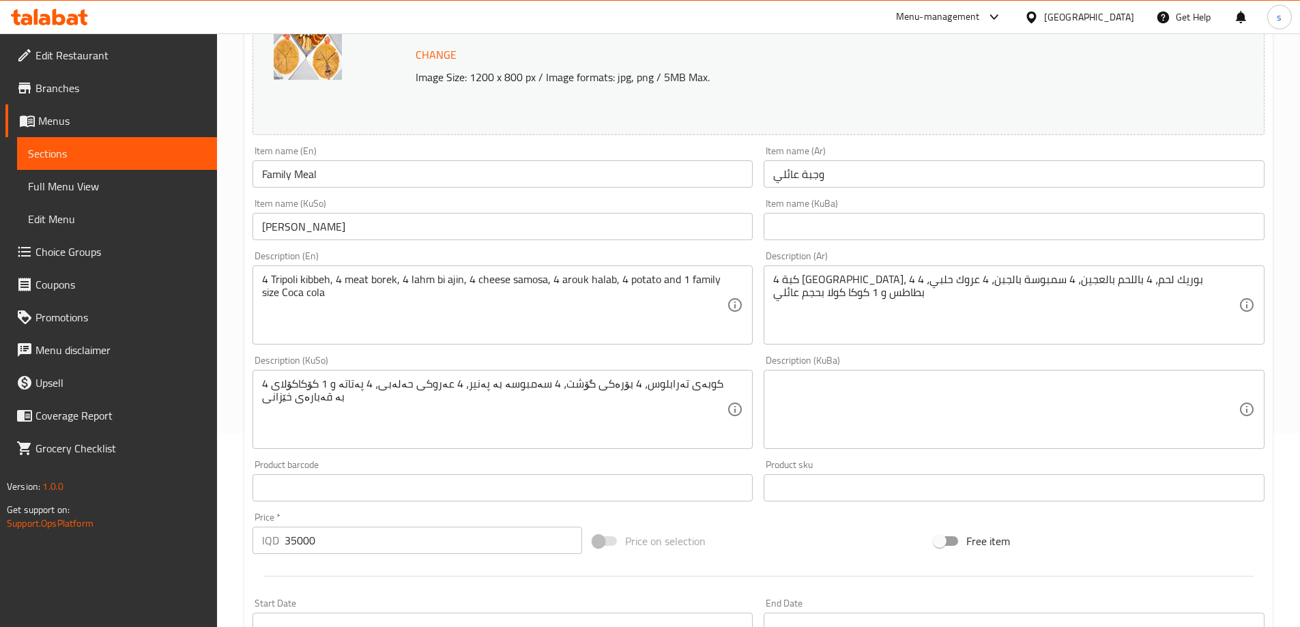
scroll to position [197, 0]
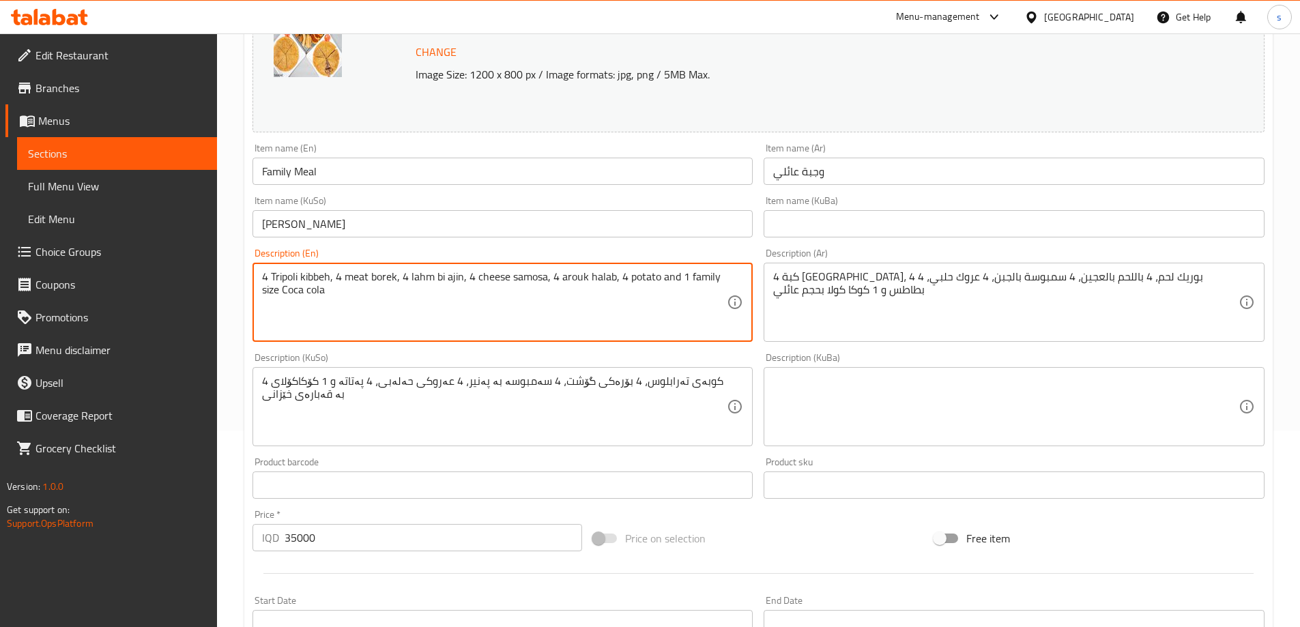
click at [555, 324] on textarea "4 Tripoli kibbeh, 4 meat borek, 4 lahm bi ajin, 4 cheese samosa, 4 arouk halab,…" at bounding box center [494, 302] width 465 height 65
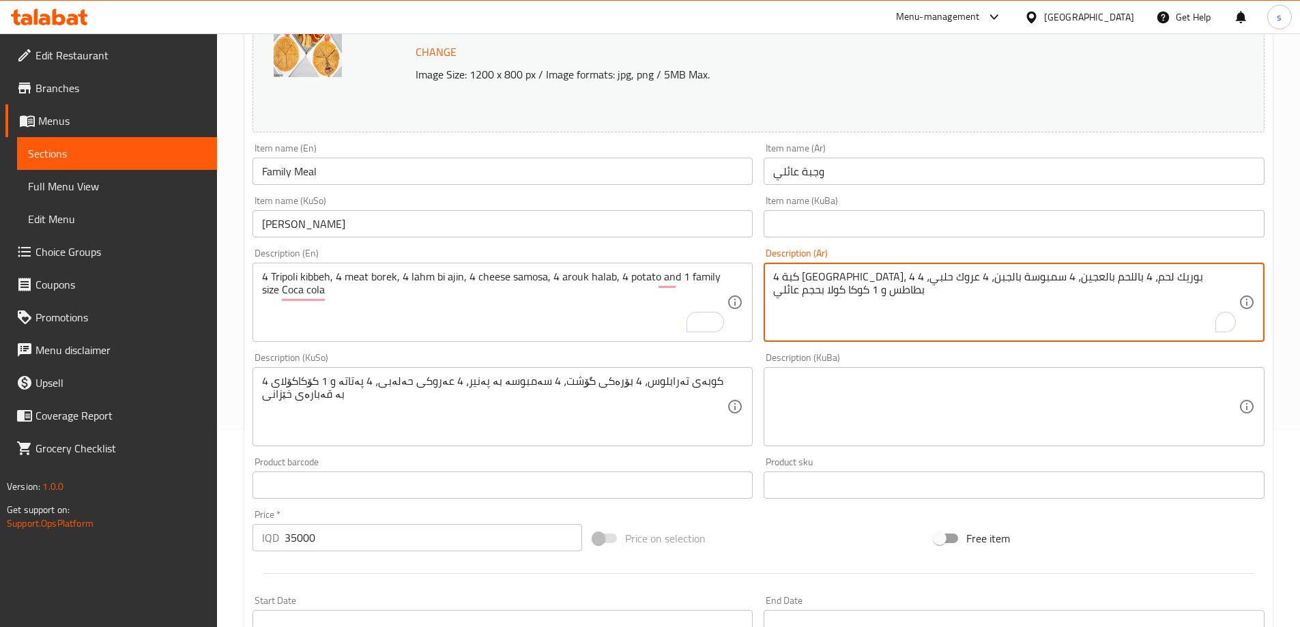
click at [899, 332] on textarea "4 كبة [GEOGRAPHIC_DATA]، 4 بوريك لحم، 4 باللحم بالعجين، 4 سمبوسة بالجبن، 4 عروك…" at bounding box center [1005, 302] width 465 height 65
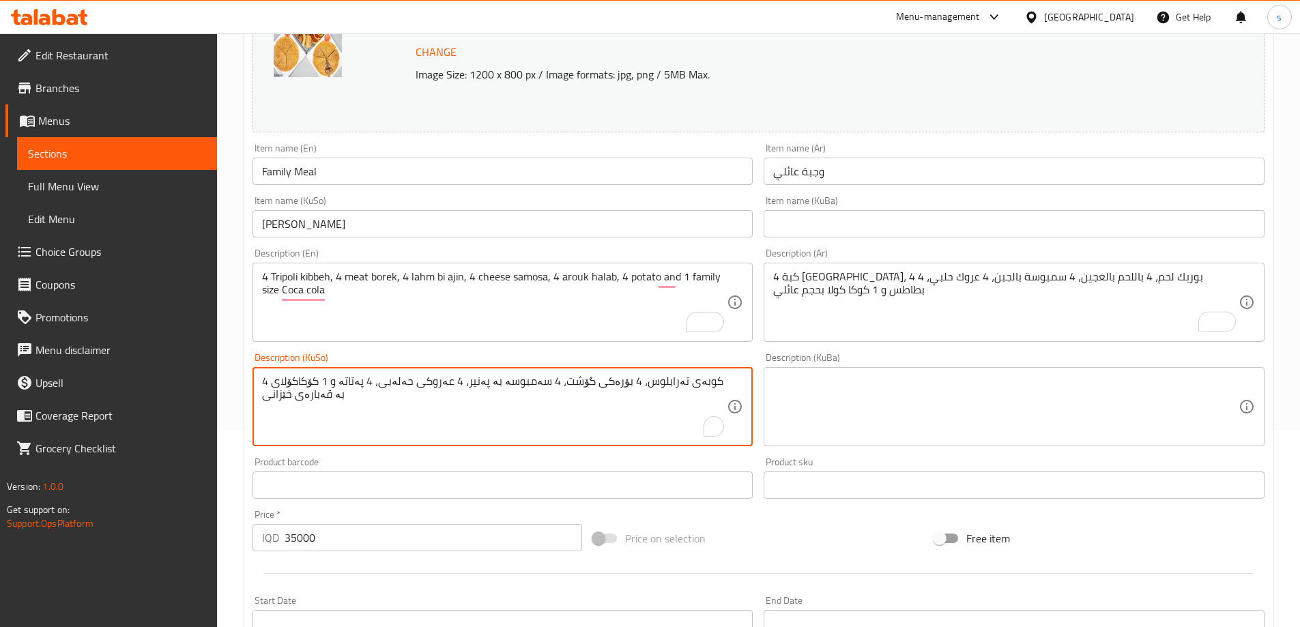
click at [561, 429] on textarea "4 کوبەی تەرابلوس، 4 بۆرەکی گۆشت، 4 سەمبوسە بە پەنیر، 4 عەروکی حەلەبی، 4 پەتاتە …" at bounding box center [494, 407] width 465 height 65
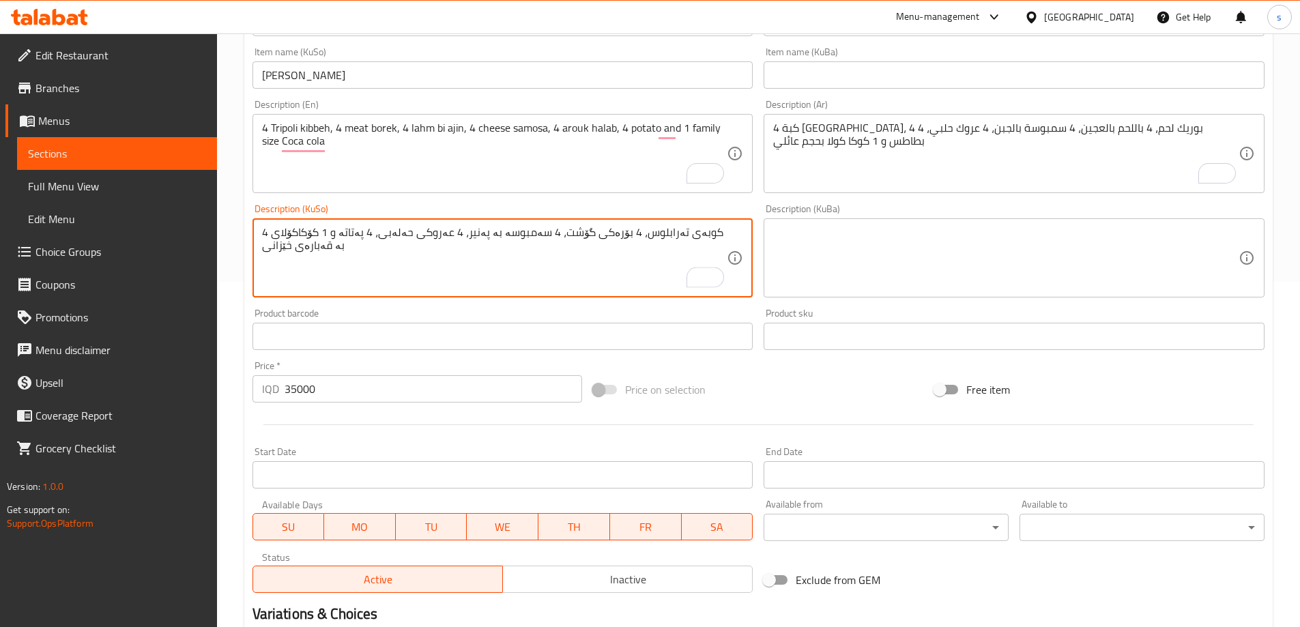
scroll to position [343, 0]
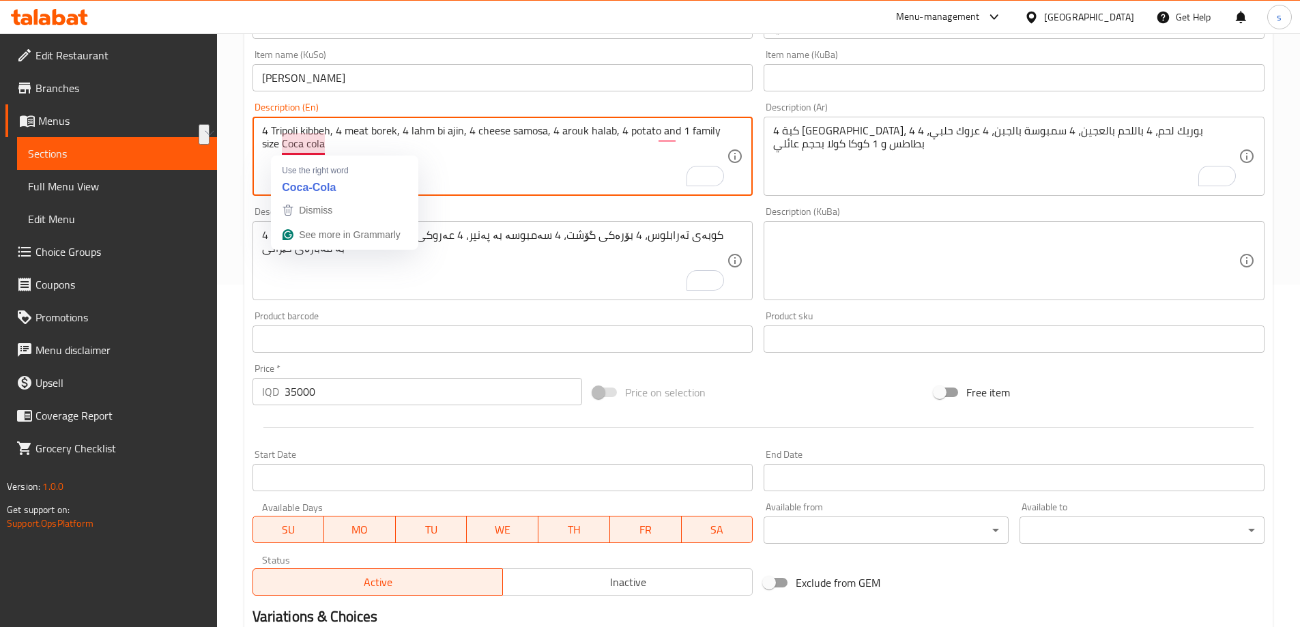
drag, startPoint x: 341, startPoint y: 148, endPoint x: 282, endPoint y: 150, distance: 58.7
paste textarea "soft drink"
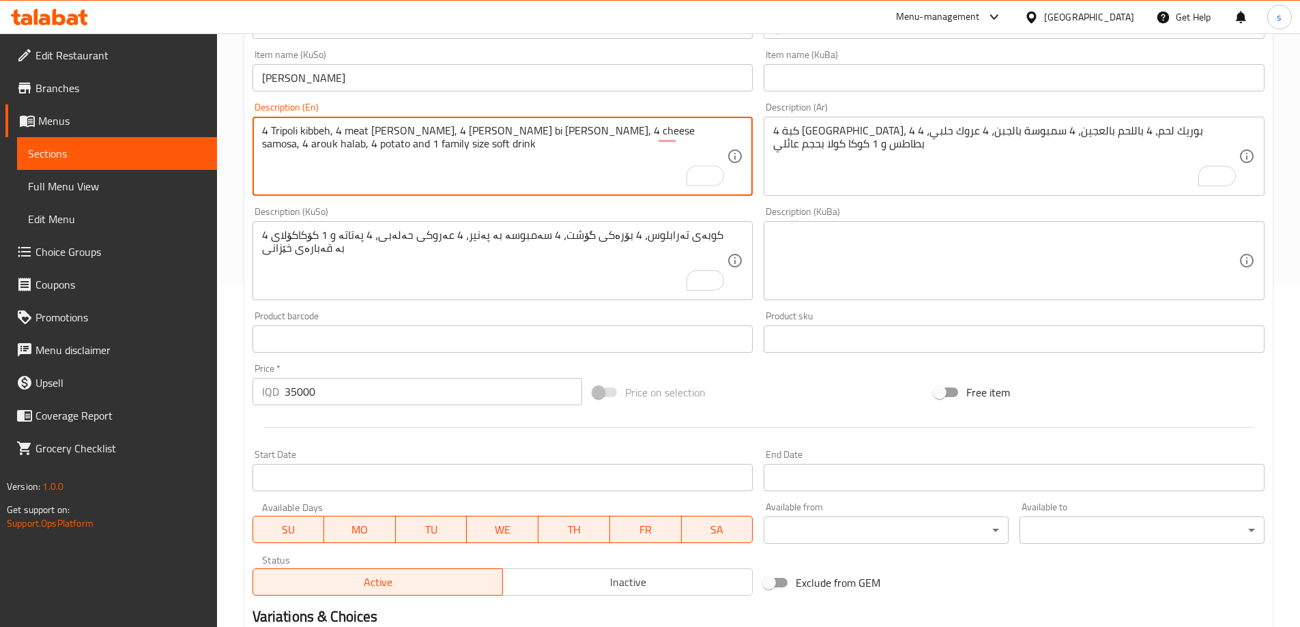
type textarea "4 Tripoli kibbeh, 4 meat borek, 4 lahm bi ajin, 4 cheese samosa, 4 arouk halab,…"
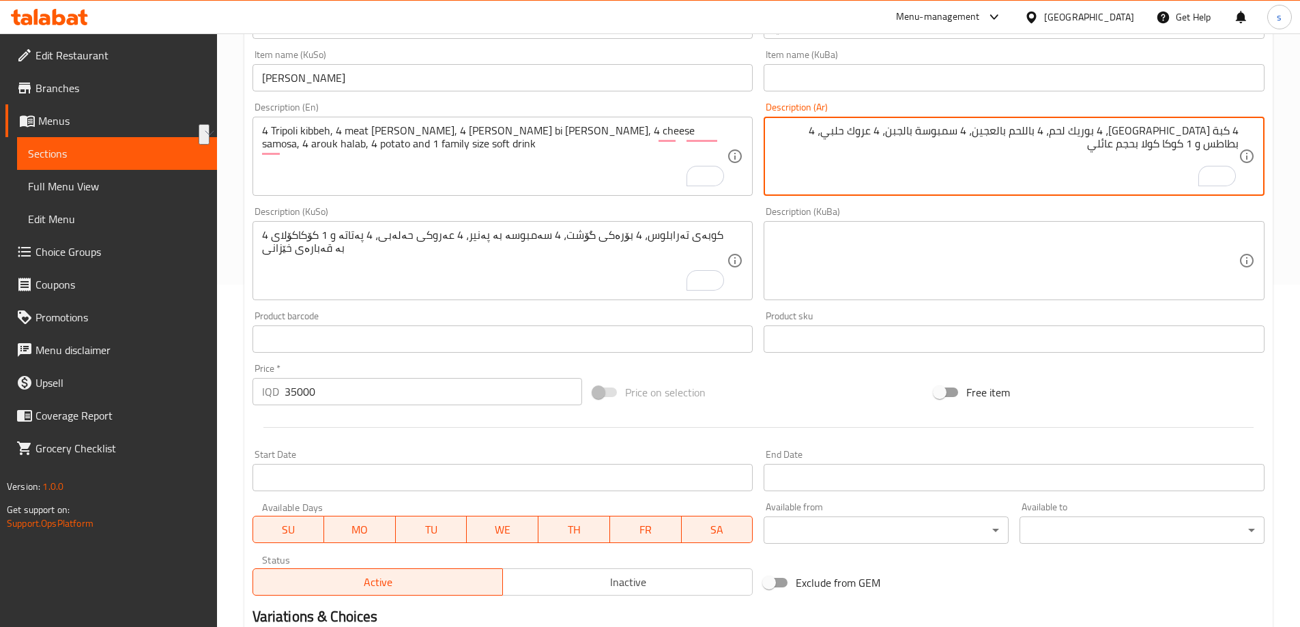
drag, startPoint x: 824, startPoint y: 132, endPoint x: 783, endPoint y: 137, distance: 41.2
click at [783, 137] on textarea "4 كبة [GEOGRAPHIC_DATA]، 4 بوريك لحم، 4 باللحم بالعجين، 4 سمبوسة بالجبن، 4 عروك…" at bounding box center [1005, 156] width 465 height 65
type textarea "4 كبة طرابلس، 4 بوريك لحم، 4 باللحم بالعجين، 4 سمبوسة بالجبن، 4 عروك حلبي، 4 بط…"
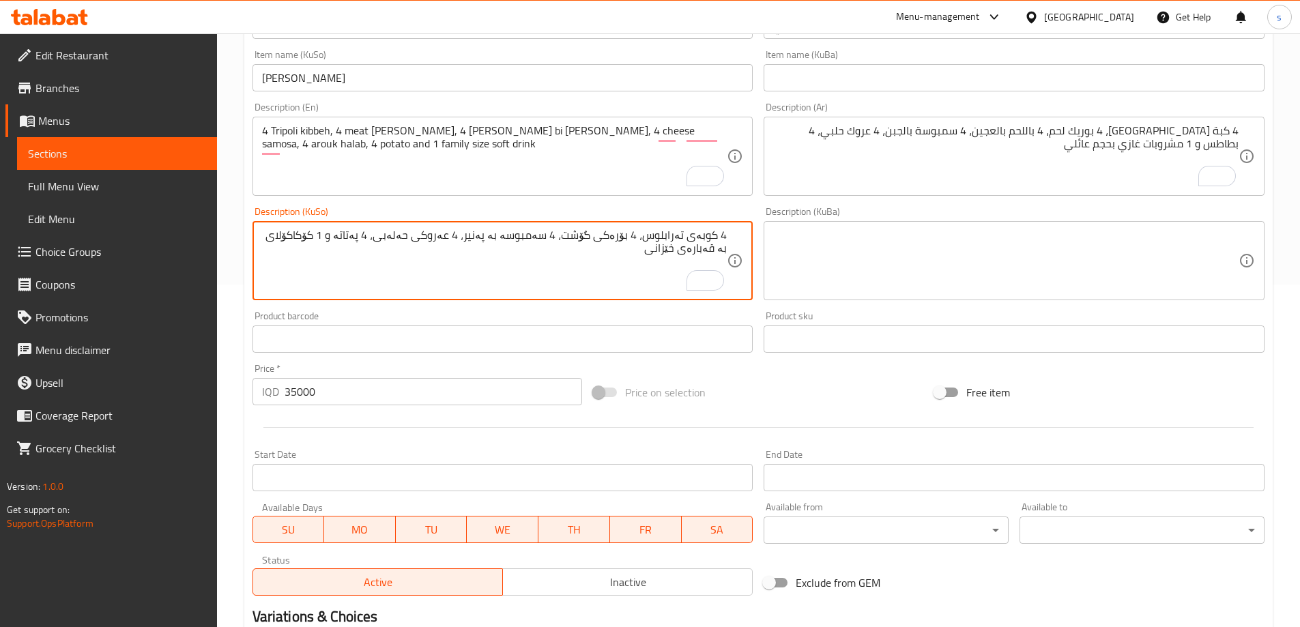
click at [299, 242] on textarea "4 کوبەی تەرابلوس، 4 بۆرەکی گۆشت، 4 سەمبوسە بە پەنیر، 4 عەروکی حەلەبی، 4 پەتاتە …" at bounding box center [494, 261] width 465 height 65
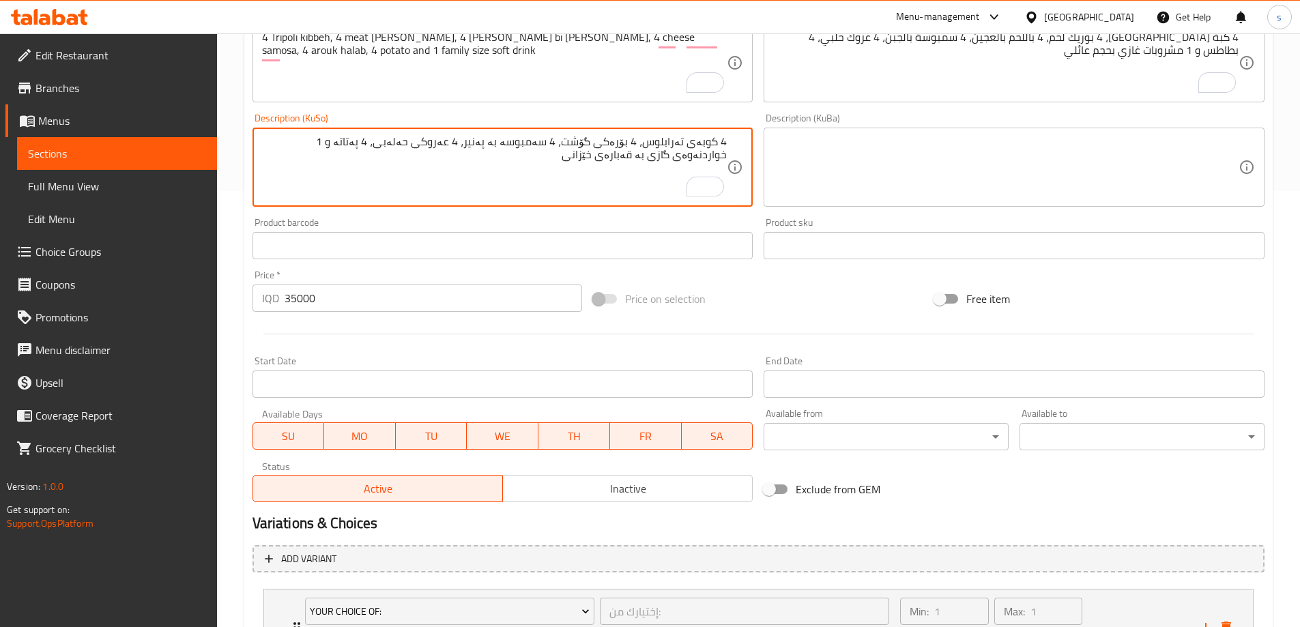
scroll to position [569, 0]
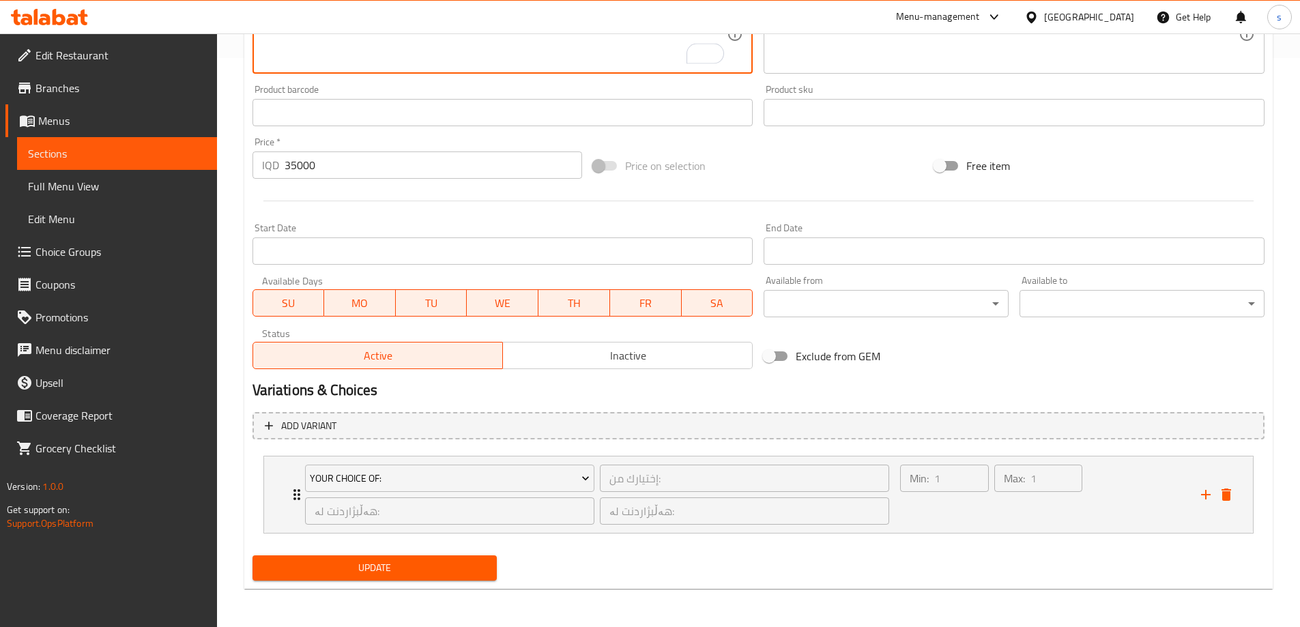
type textarea "4 کوبەی تەرابلوس، 4 بۆرەکی گۆشت، 4 سەمبوسە بە پەنیر، 4 عەروکی حەلەبی، 4 پەتاتە …"
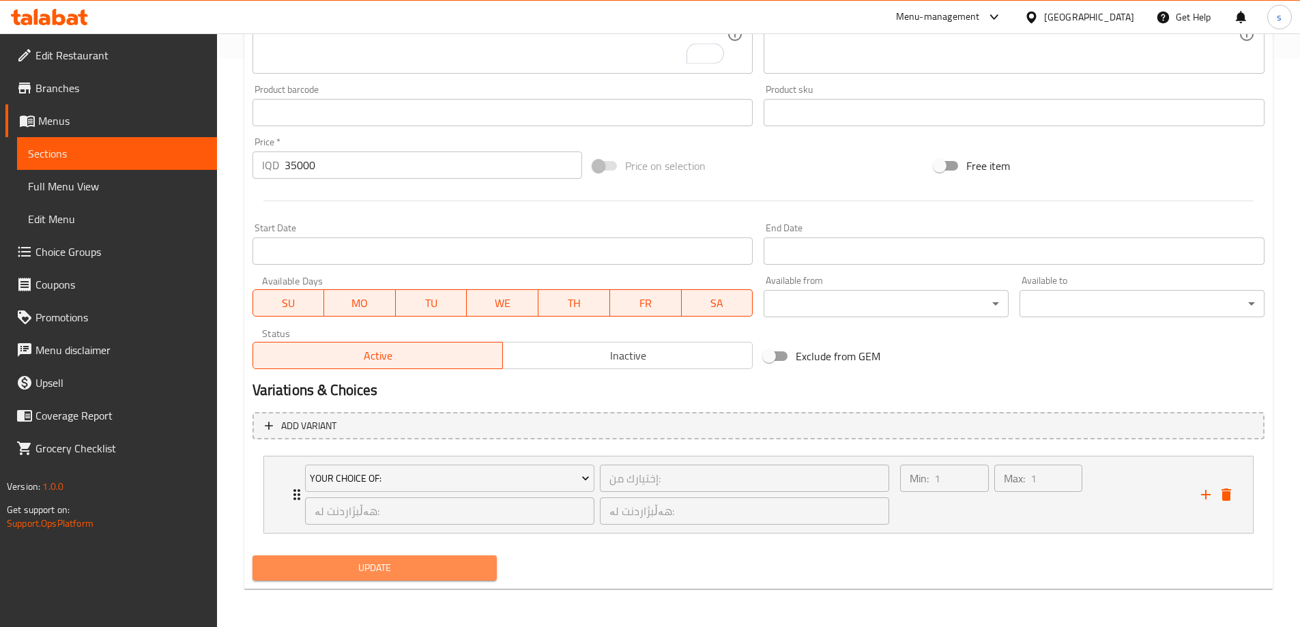
click at [399, 561] on span "Update" at bounding box center [374, 568] width 223 height 17
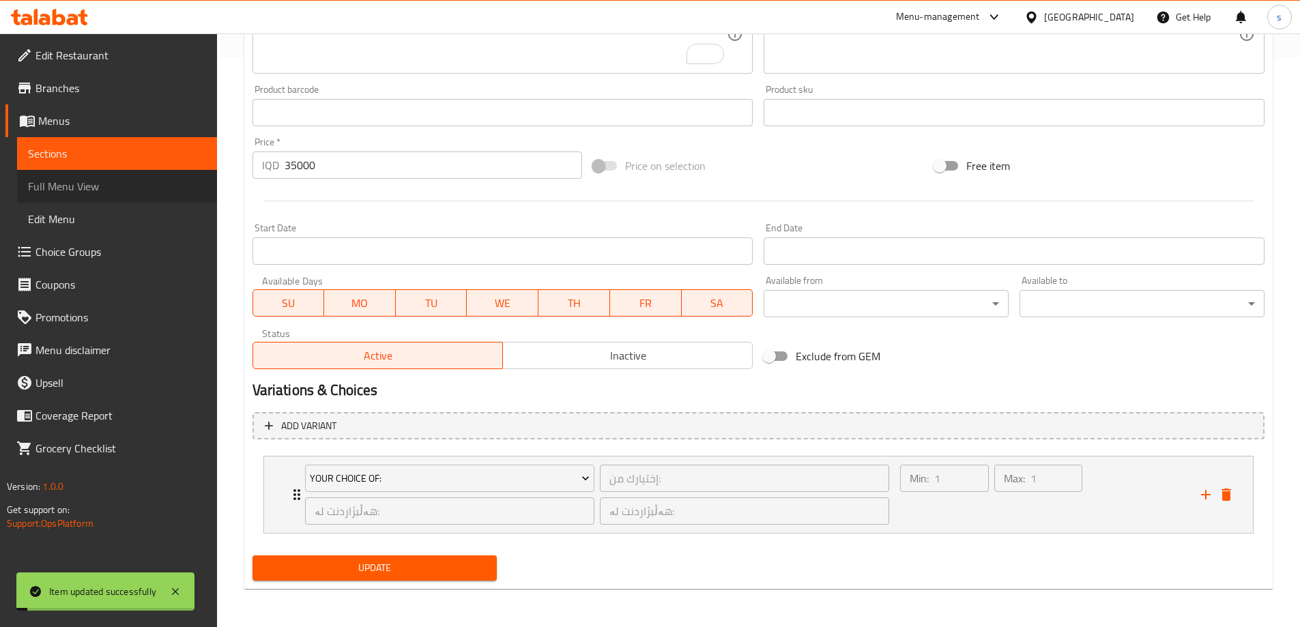
click at [98, 190] on span "Full Menu View" at bounding box center [117, 186] width 178 height 16
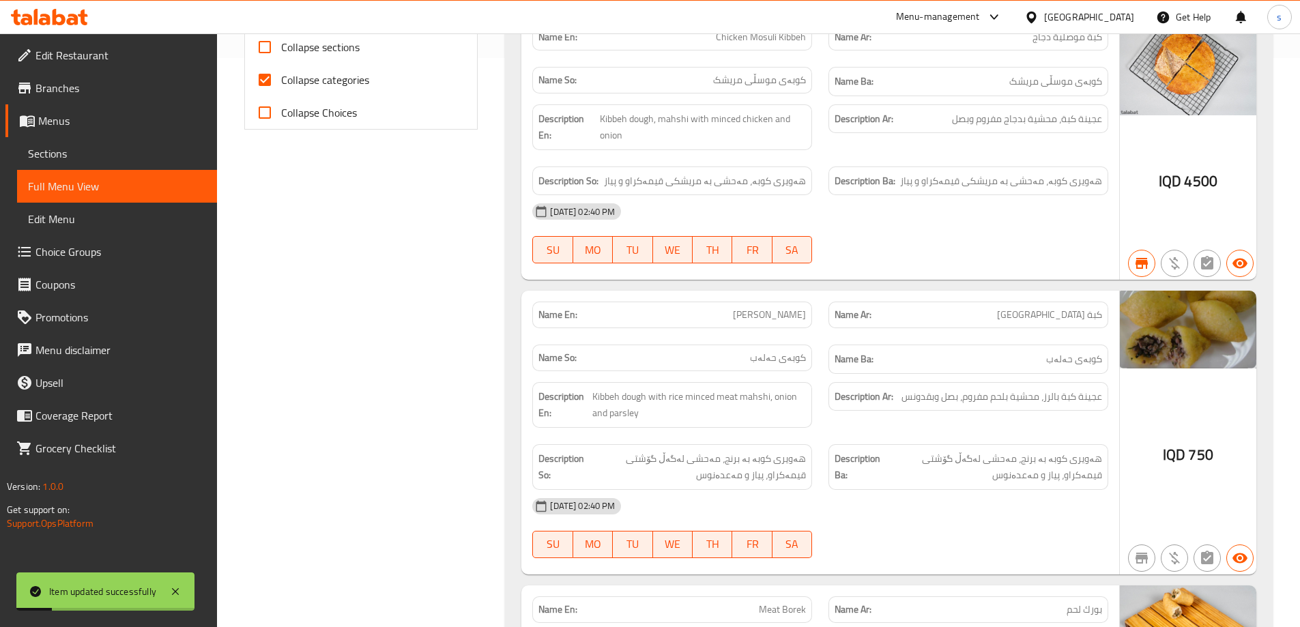
click at [266, 78] on input "Collapse categories" at bounding box center [264, 79] width 33 height 33
checkbox input "false"
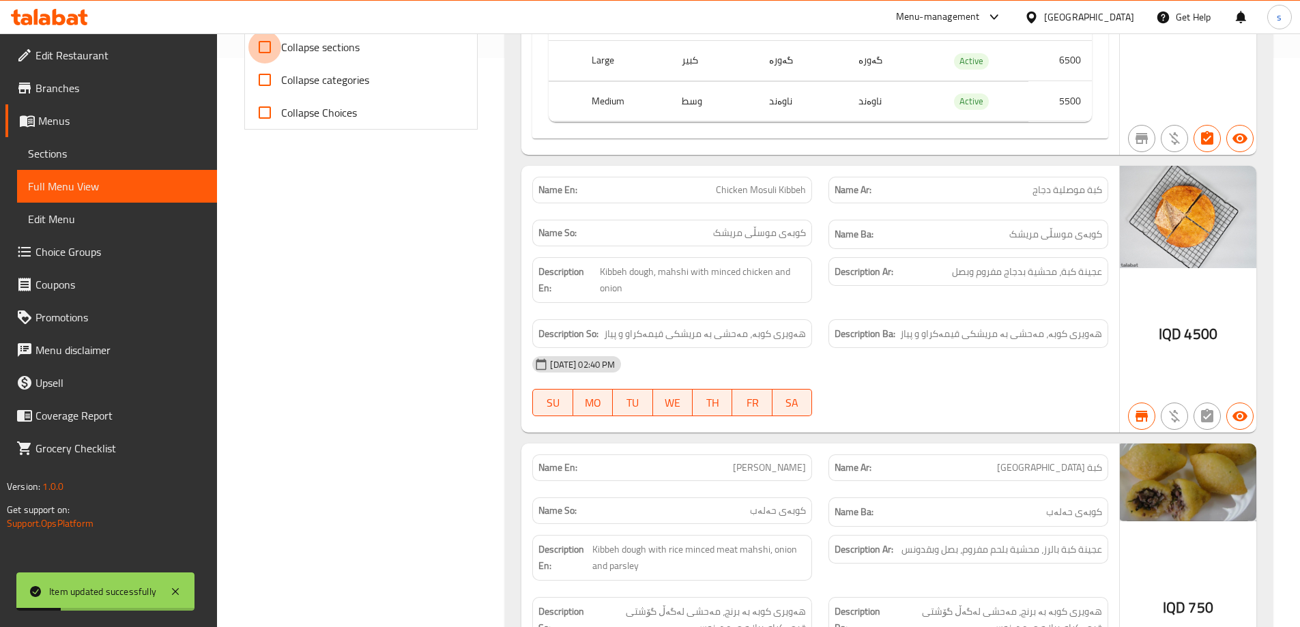
click at [270, 56] on input "Collapse sections" at bounding box center [264, 47] width 33 height 33
checkbox input "true"
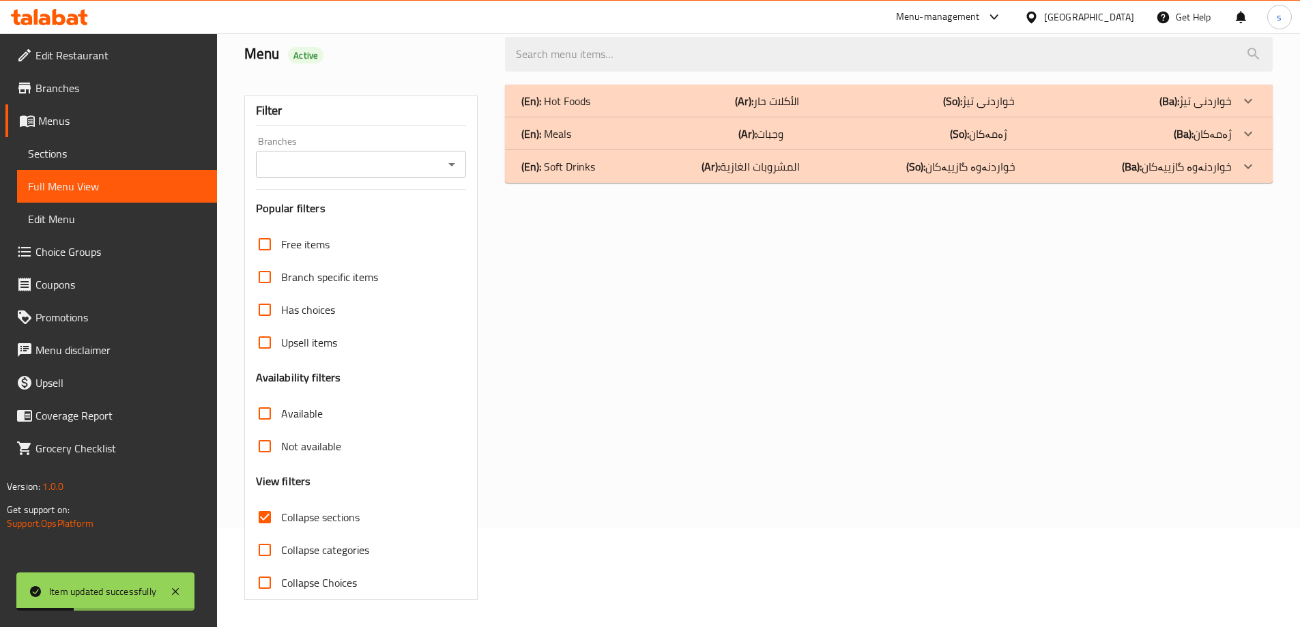
scroll to position [99, 0]
click at [455, 167] on icon "Open" at bounding box center [452, 164] width 16 height 16
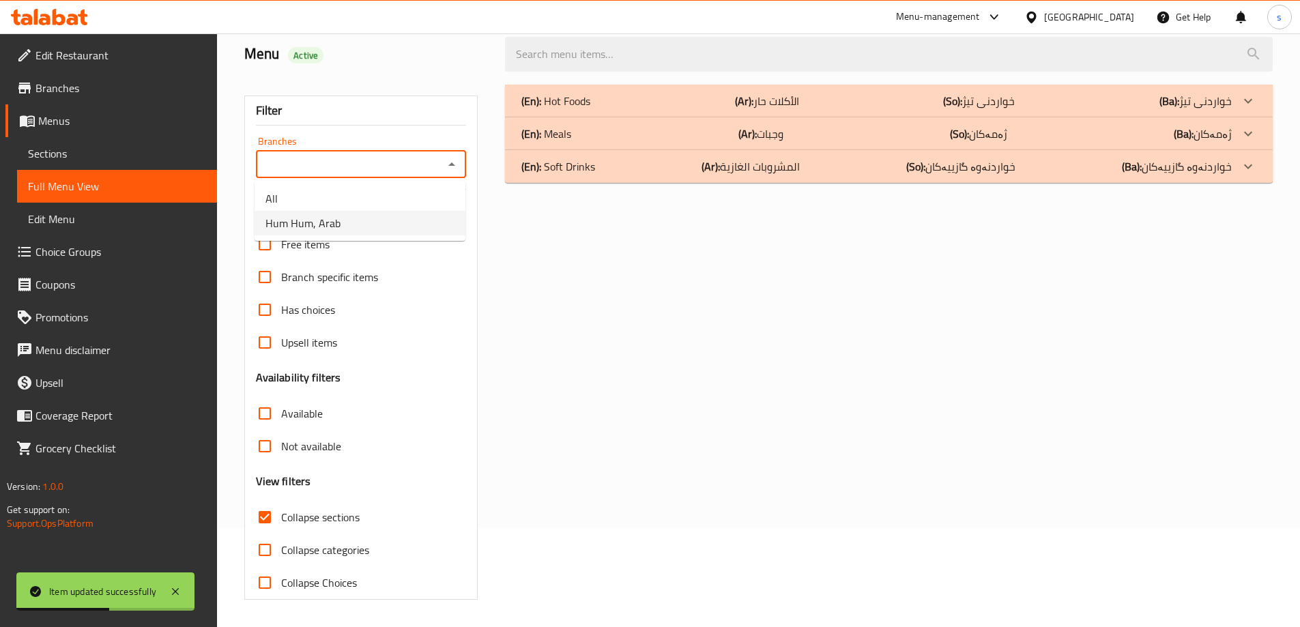
click at [435, 222] on li "Hum Hum, Arab" at bounding box center [360, 223] width 211 height 25
type input "Hum Hum, Arab"
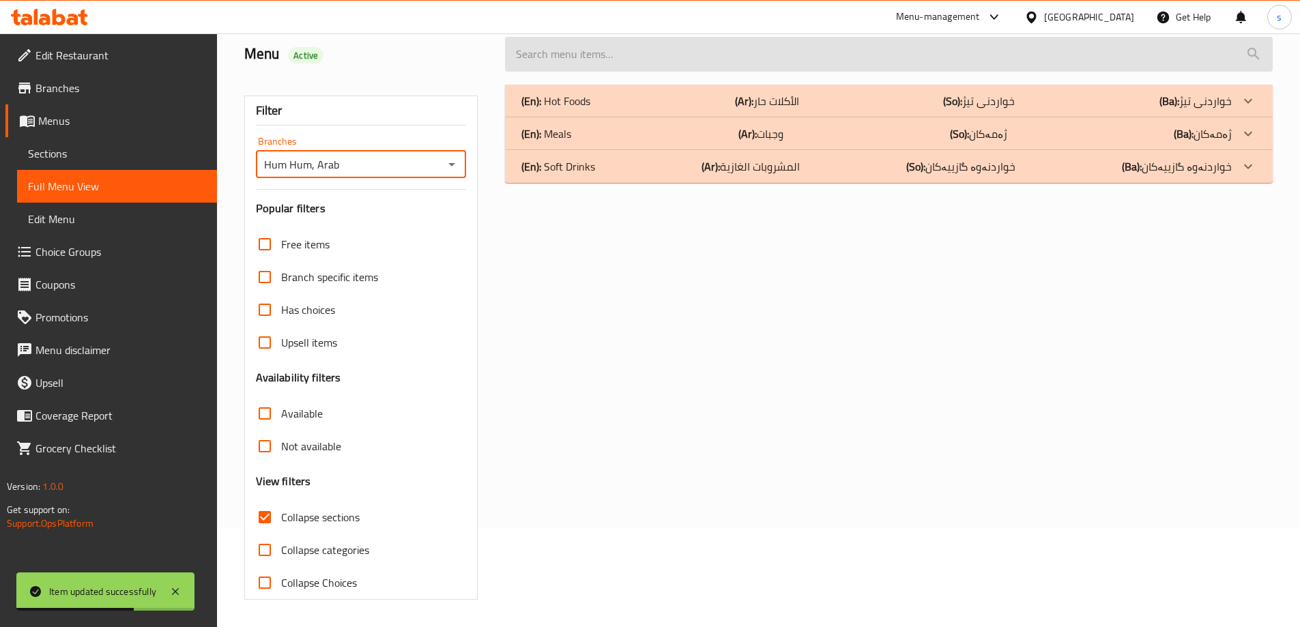
click at [593, 45] on input "search" at bounding box center [889, 54] width 768 height 35
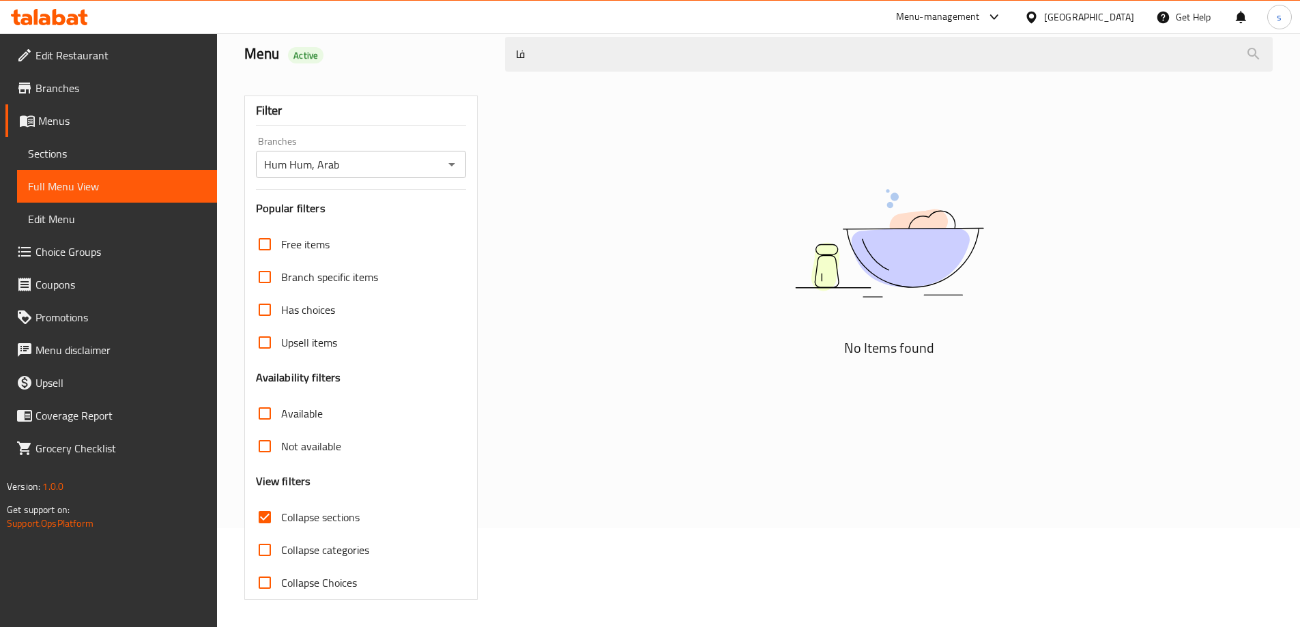
type input "ف"
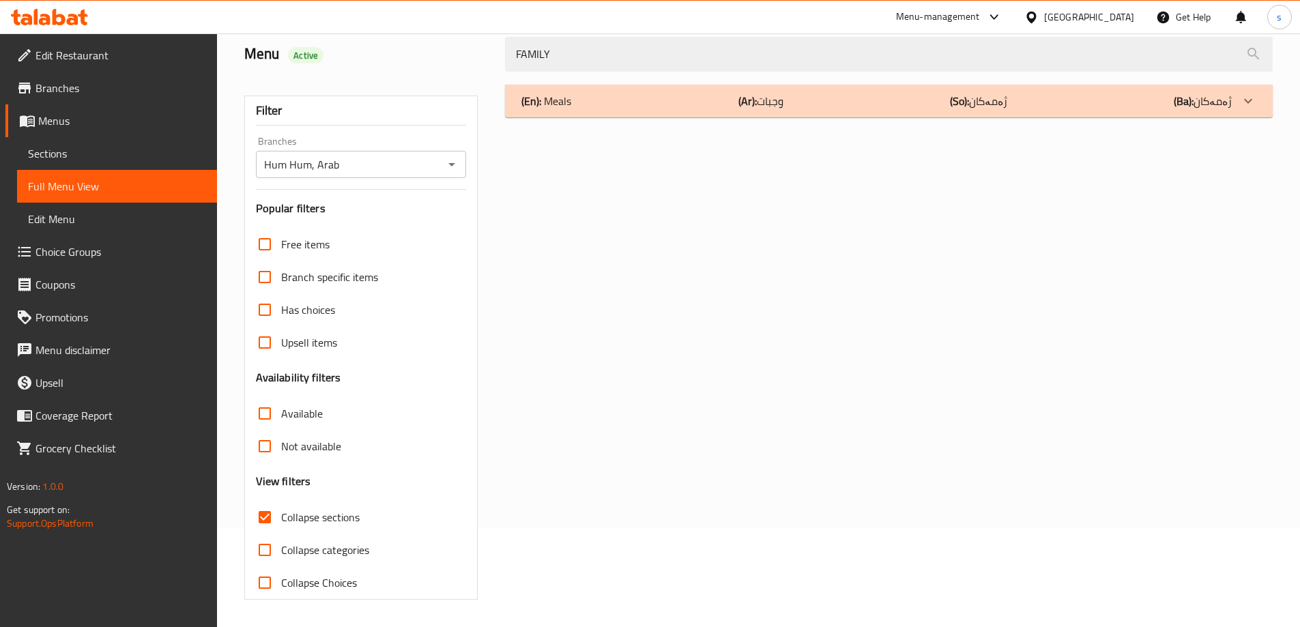
type input "FAMILY"
click at [585, 94] on div "(En): Meals (Ar): وجبات (So): ژەمەکان (Ba): ژەمەکان" at bounding box center [876, 101] width 710 height 16
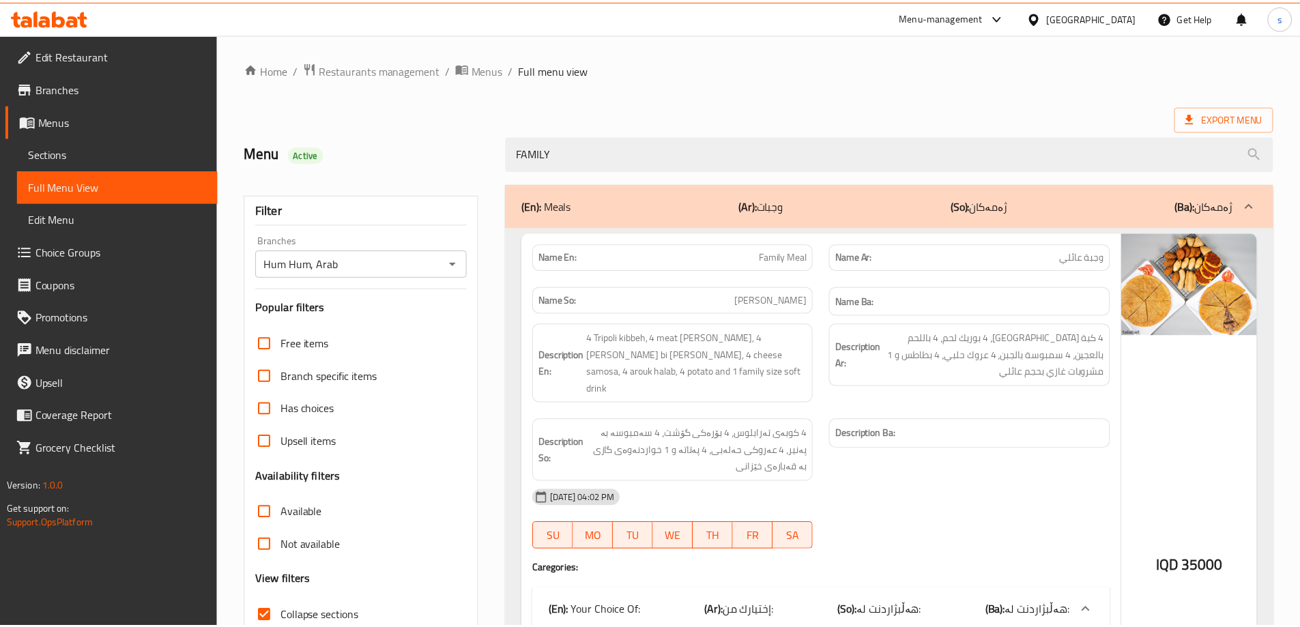
scroll to position [242, 0]
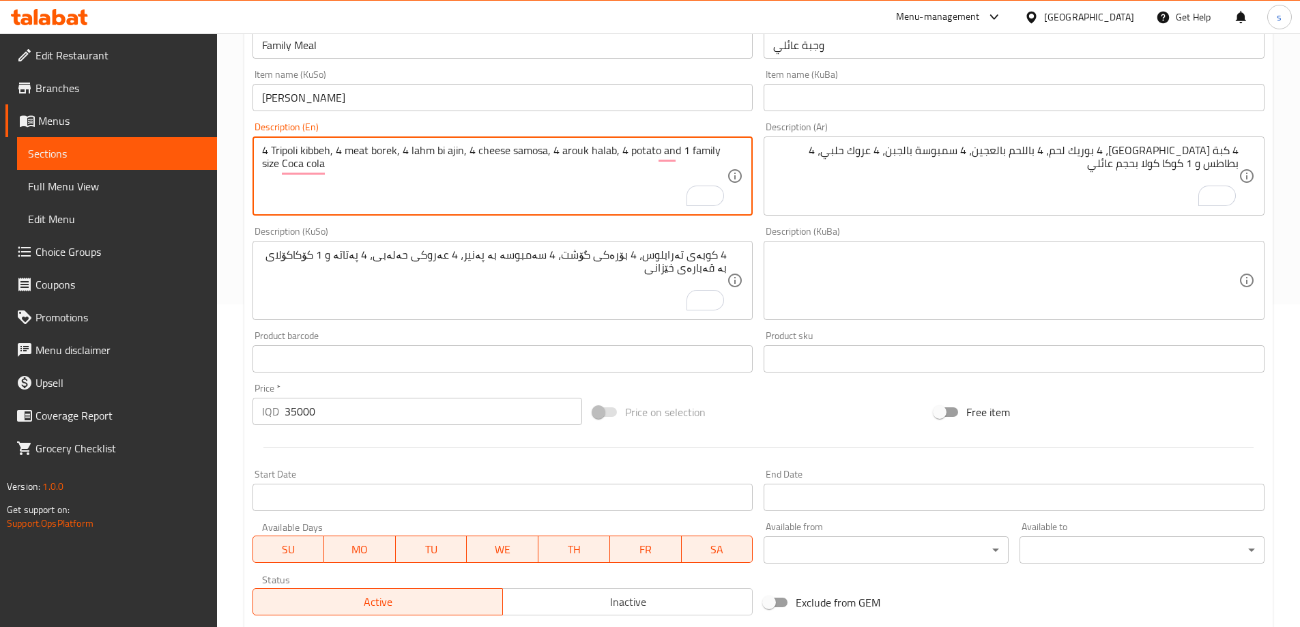
scroll to position [323, 0]
